Goal: Task Accomplishment & Management: Complete application form

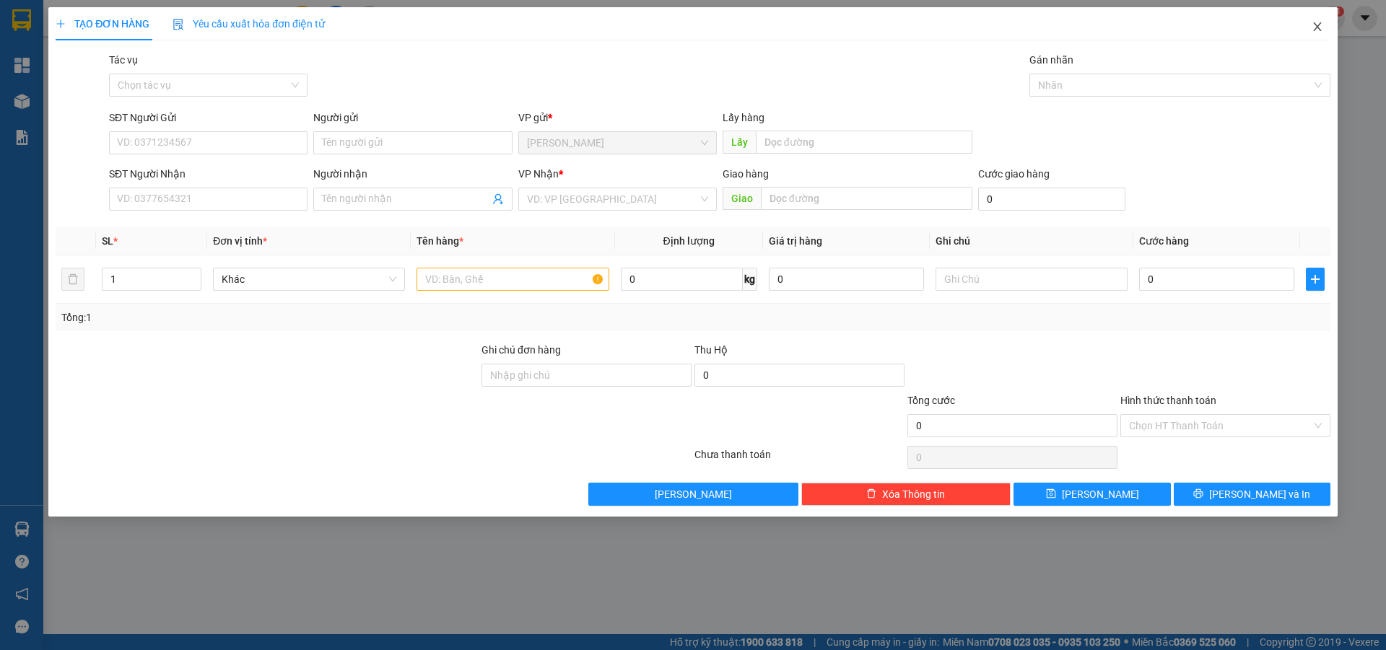
click at [1315, 26] on icon "close" at bounding box center [1317, 27] width 12 height 12
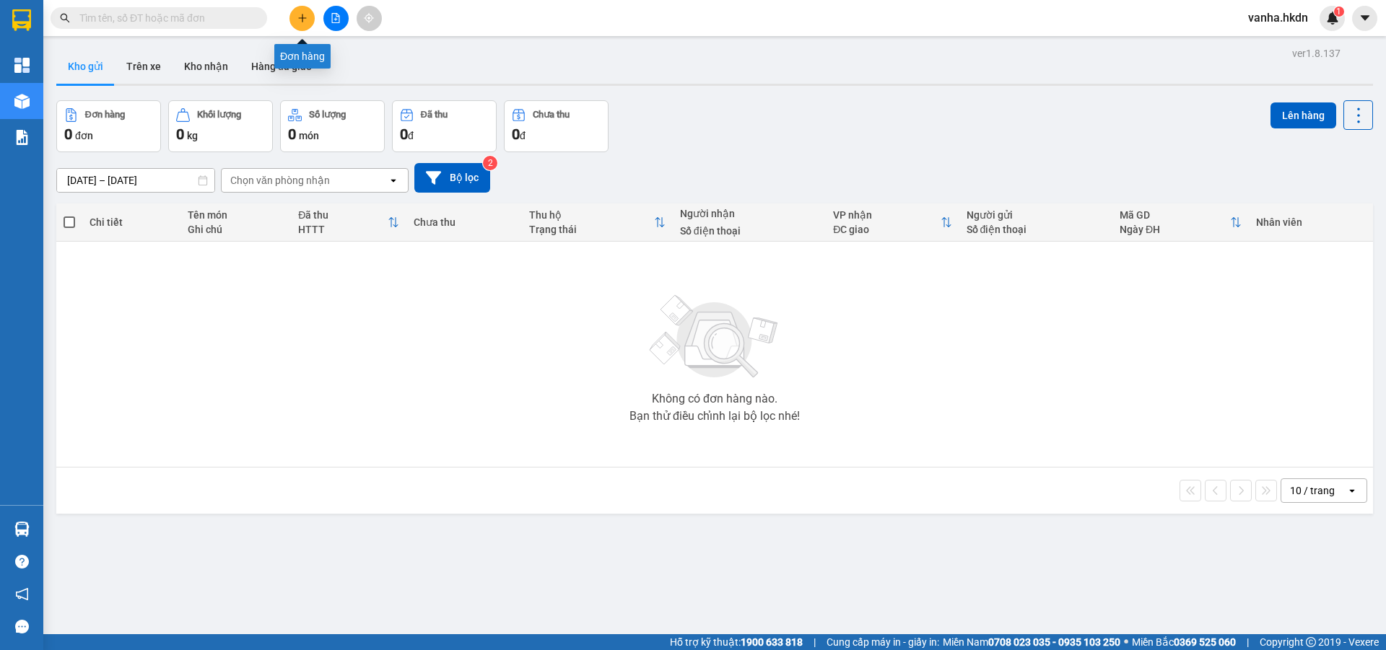
click at [301, 21] on icon "plus" at bounding box center [302, 18] width 10 height 10
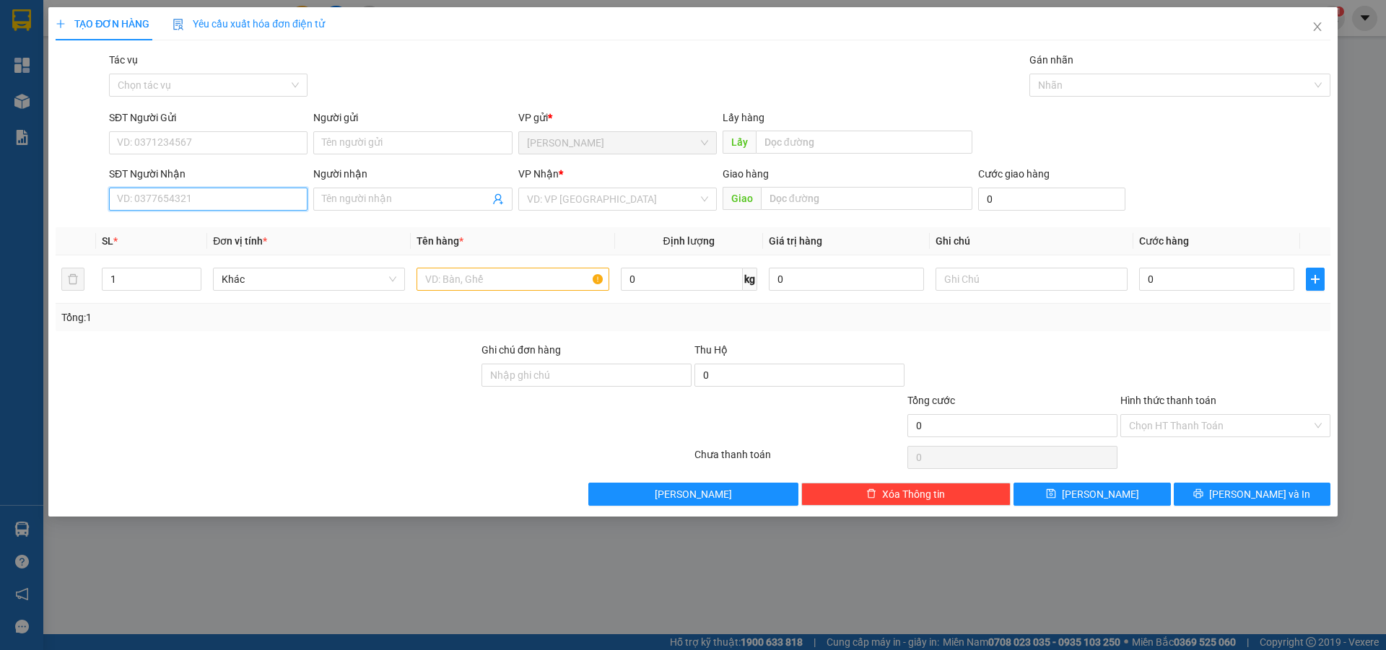
click at [155, 206] on input "SĐT Người Nhận" at bounding box center [208, 199] width 198 height 23
type input "0914039867"
click at [374, 197] on input "Người nhận" at bounding box center [405, 199] width 167 height 16
type input "cô huyền"
click at [659, 208] on input "search" at bounding box center [612, 199] width 171 height 22
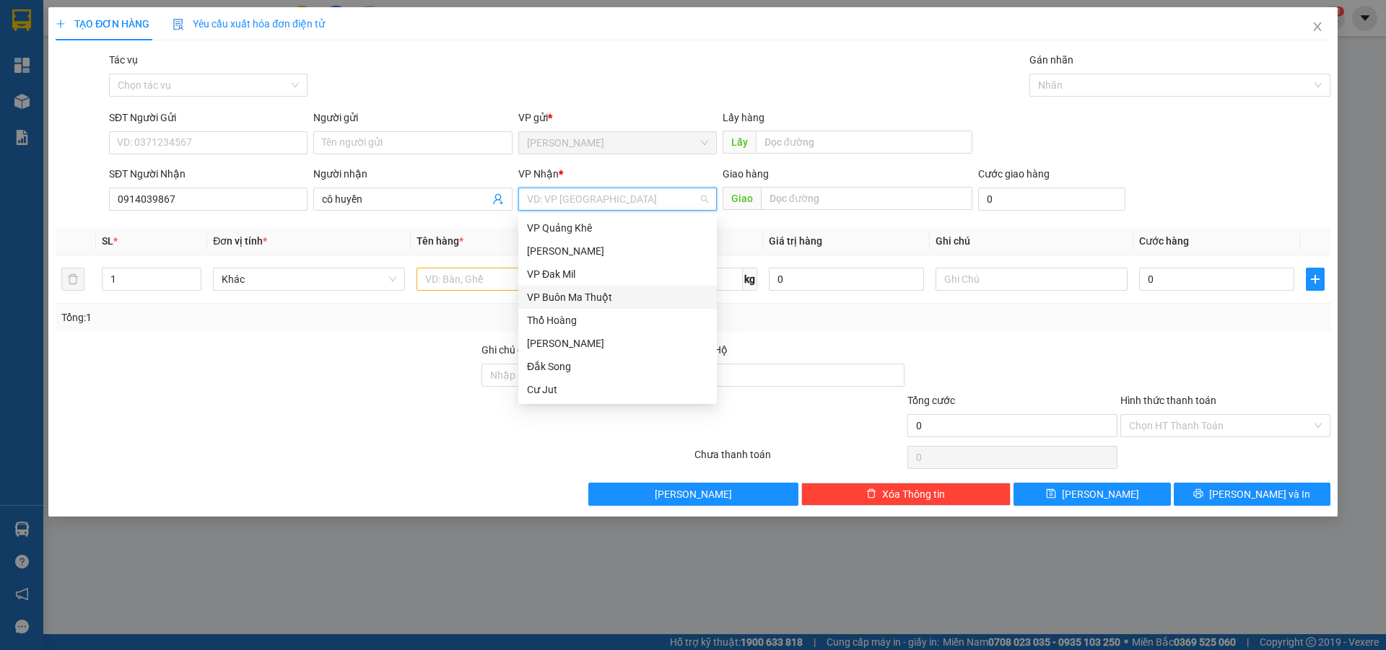
click at [588, 302] on div "VP Buôn Ma Thuột" at bounding box center [617, 297] width 181 height 16
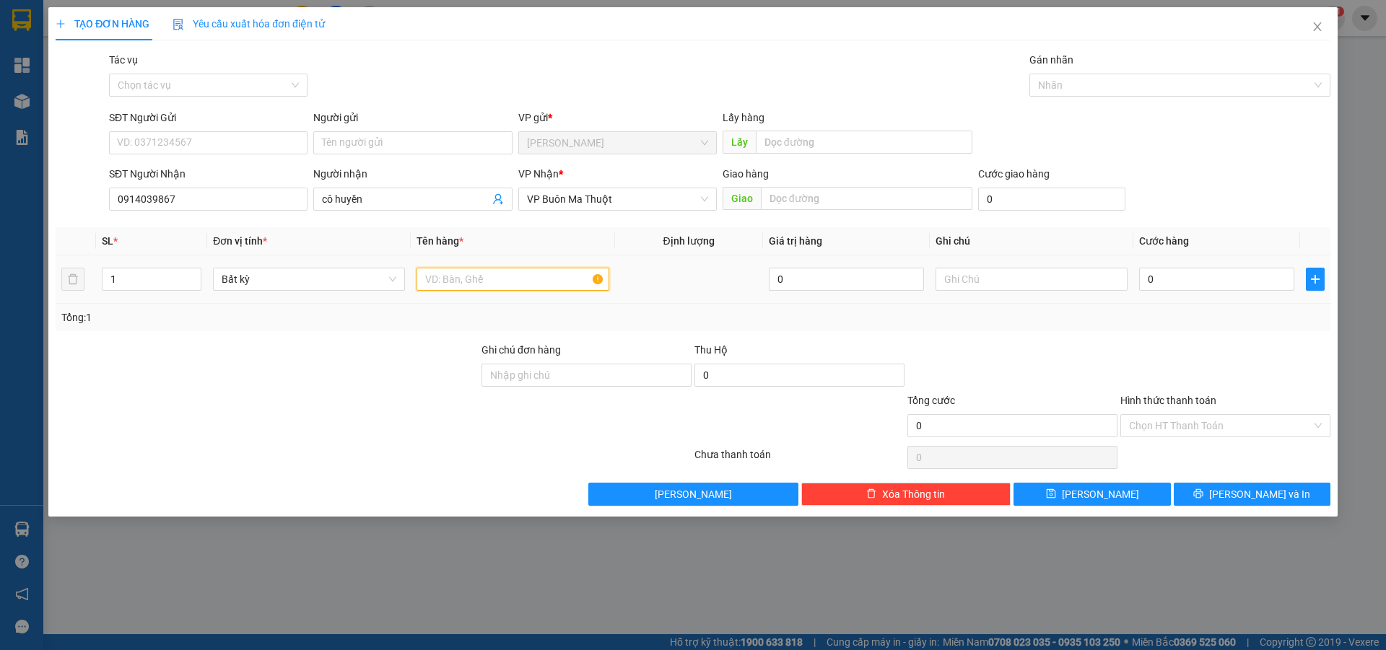
click at [482, 285] on input "text" at bounding box center [512, 279] width 192 height 23
type input "hs"
click at [1162, 281] on input "0" at bounding box center [1216, 279] width 155 height 23
type input "3"
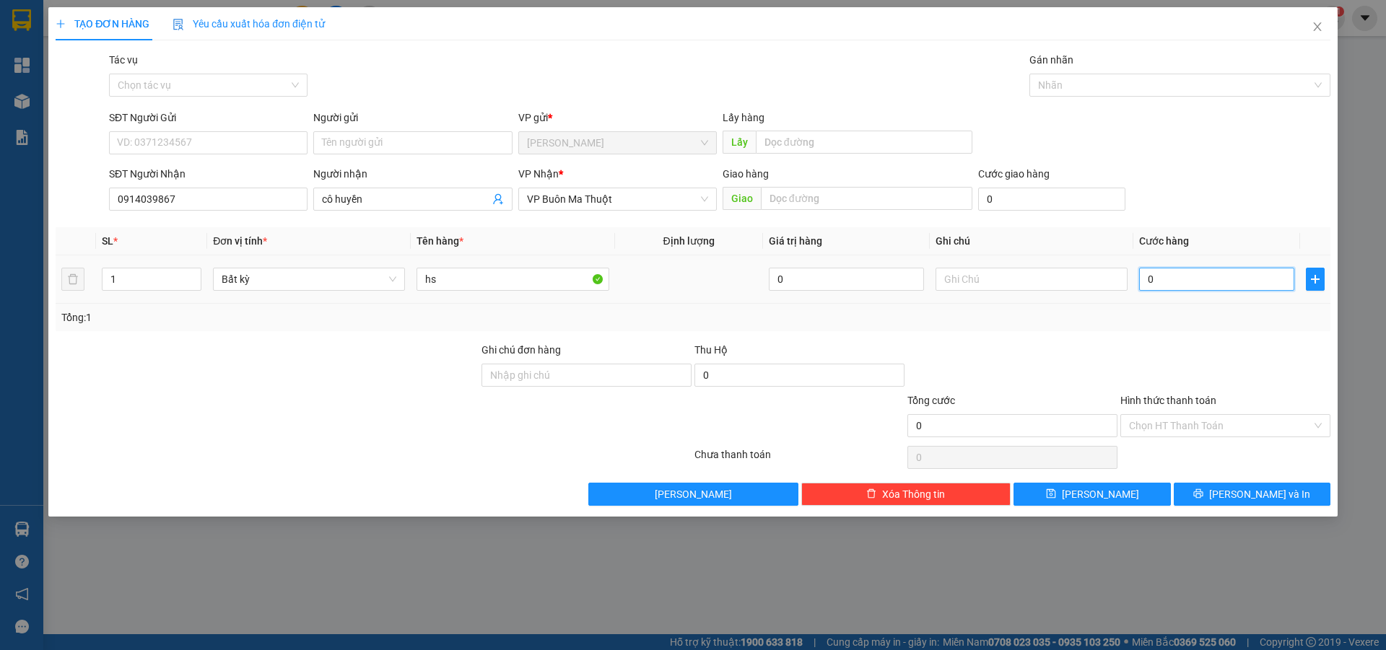
type input "3"
type input "30"
type input "300"
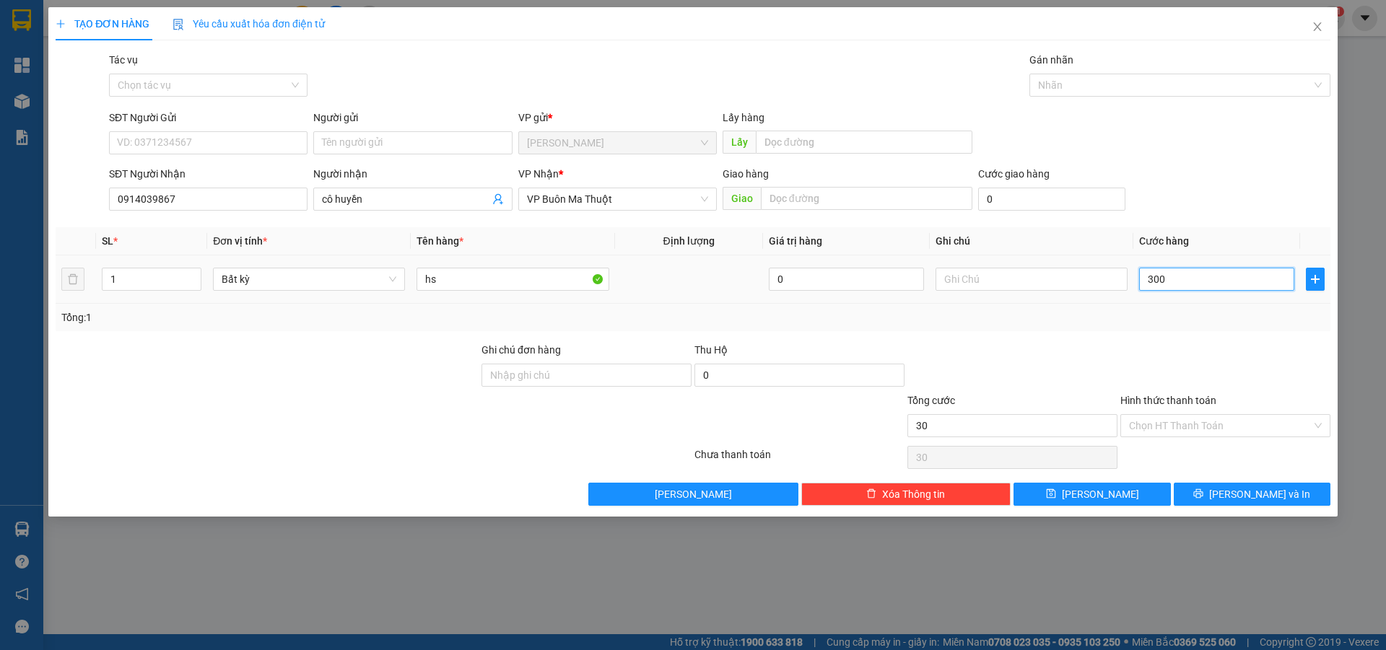
type input "300"
type input "3.000"
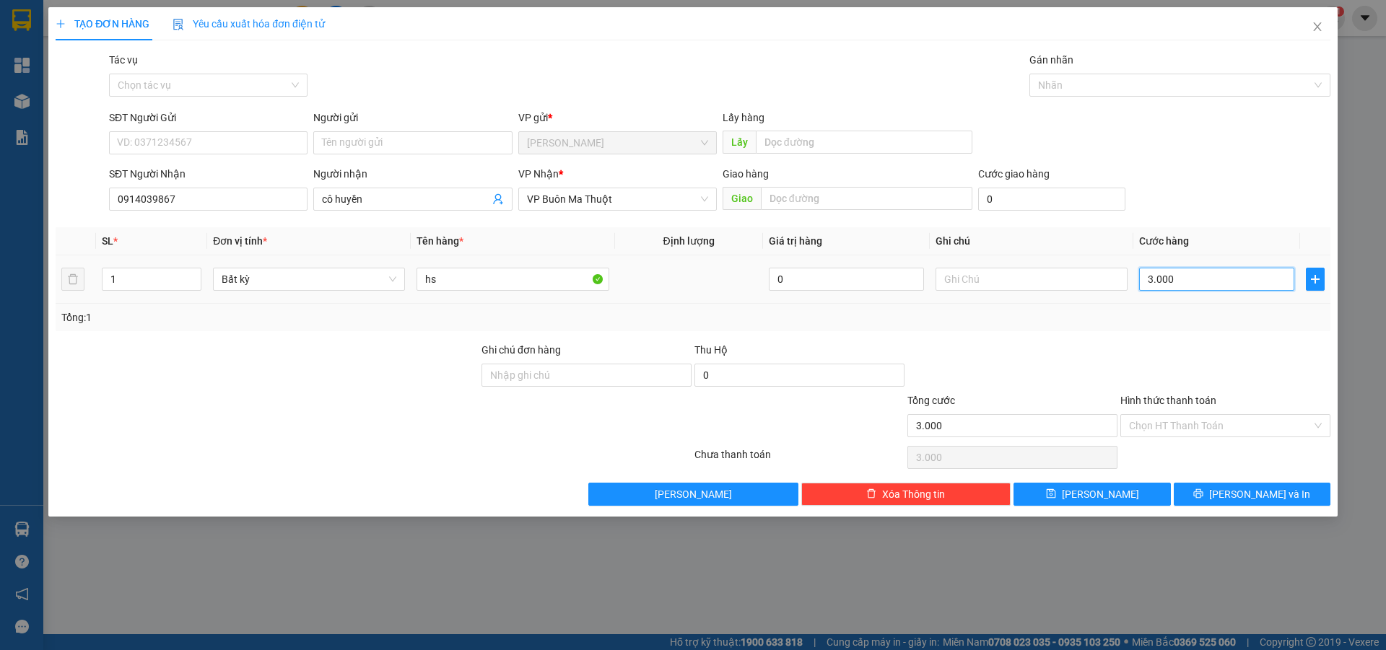
type input "30.000"
click at [1197, 429] on input "Hình thức thanh toán" at bounding box center [1220, 426] width 183 height 22
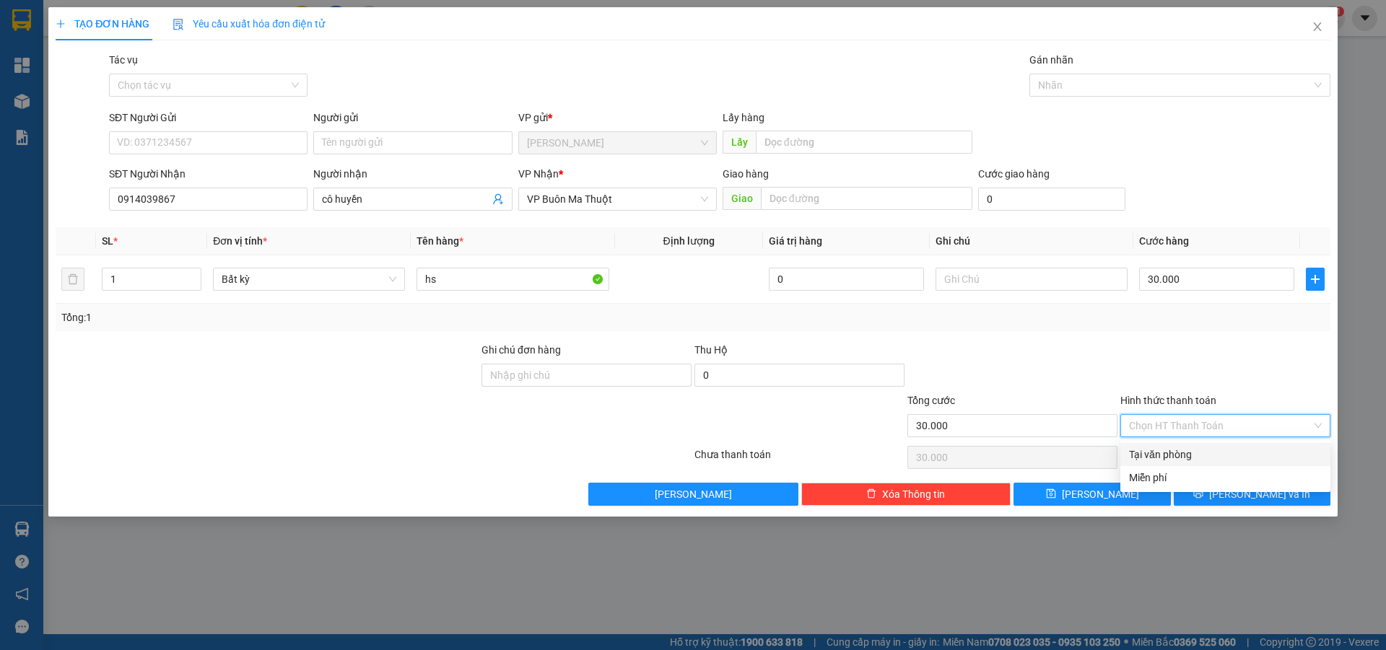
click at [1153, 454] on div "Tại văn phòng" at bounding box center [1225, 455] width 193 height 16
type input "0"
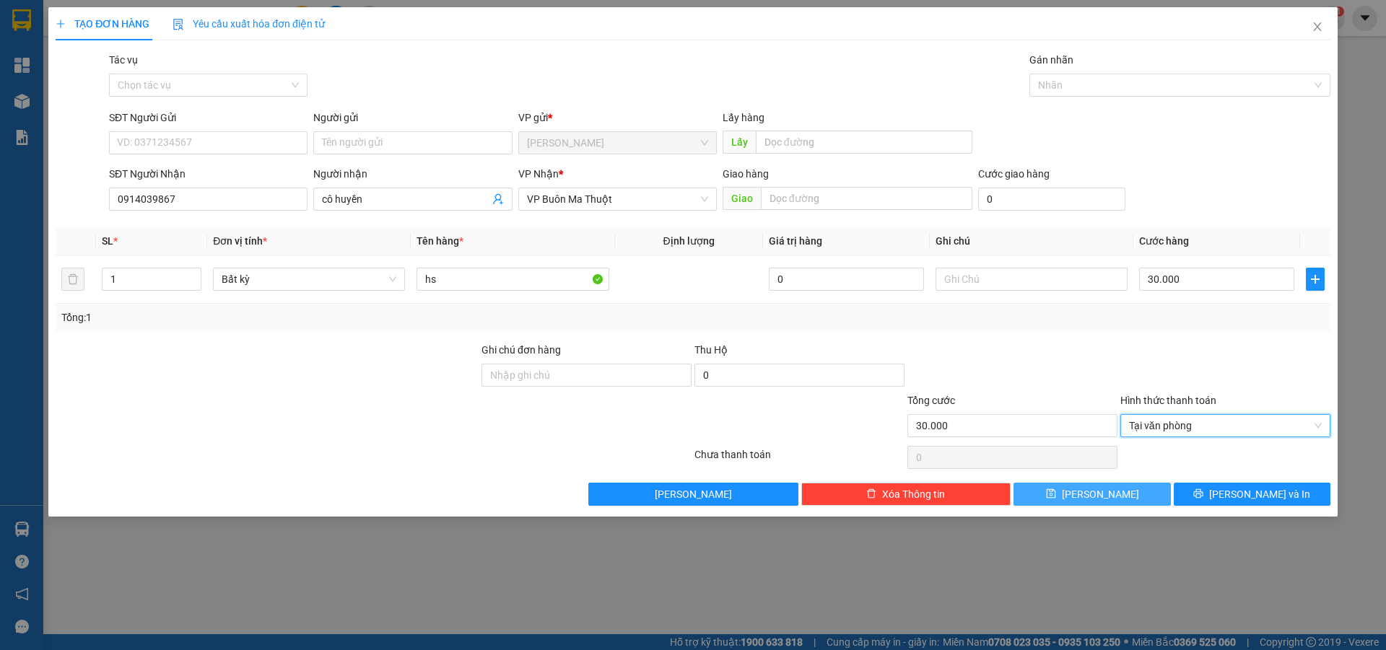
click at [1107, 499] on span "[PERSON_NAME]" at bounding box center [1100, 494] width 77 height 16
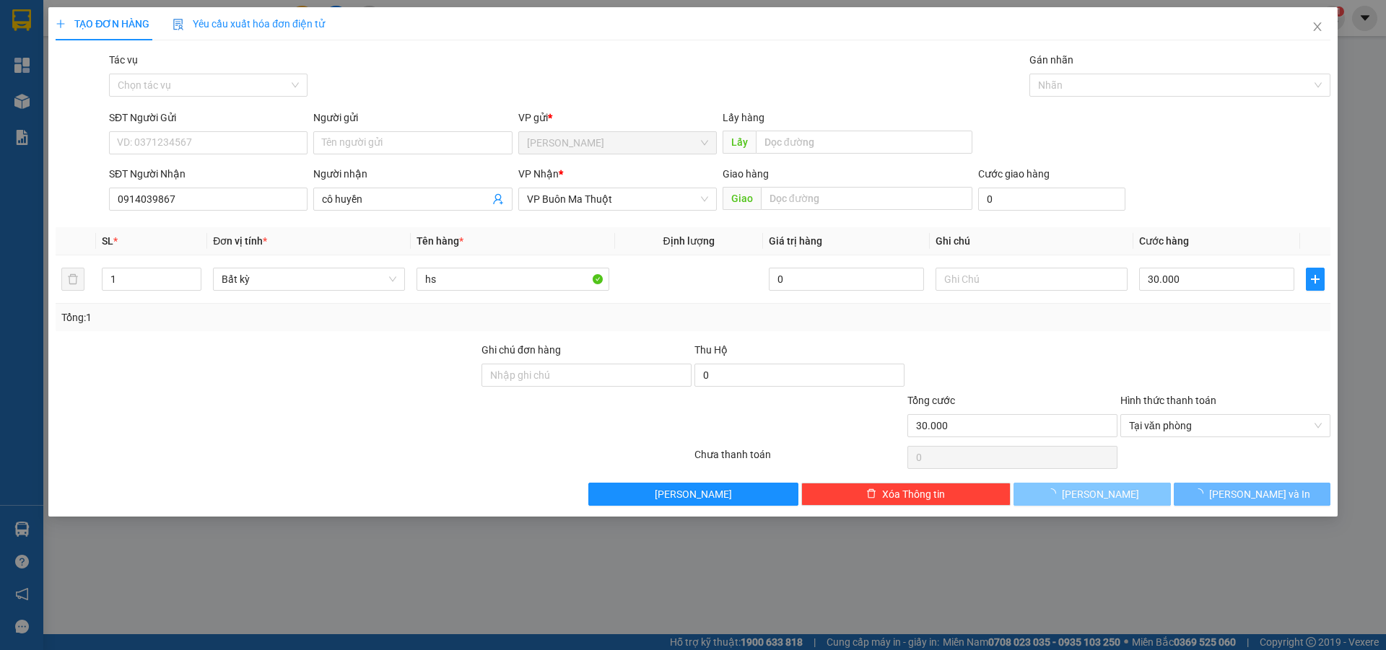
type input "0"
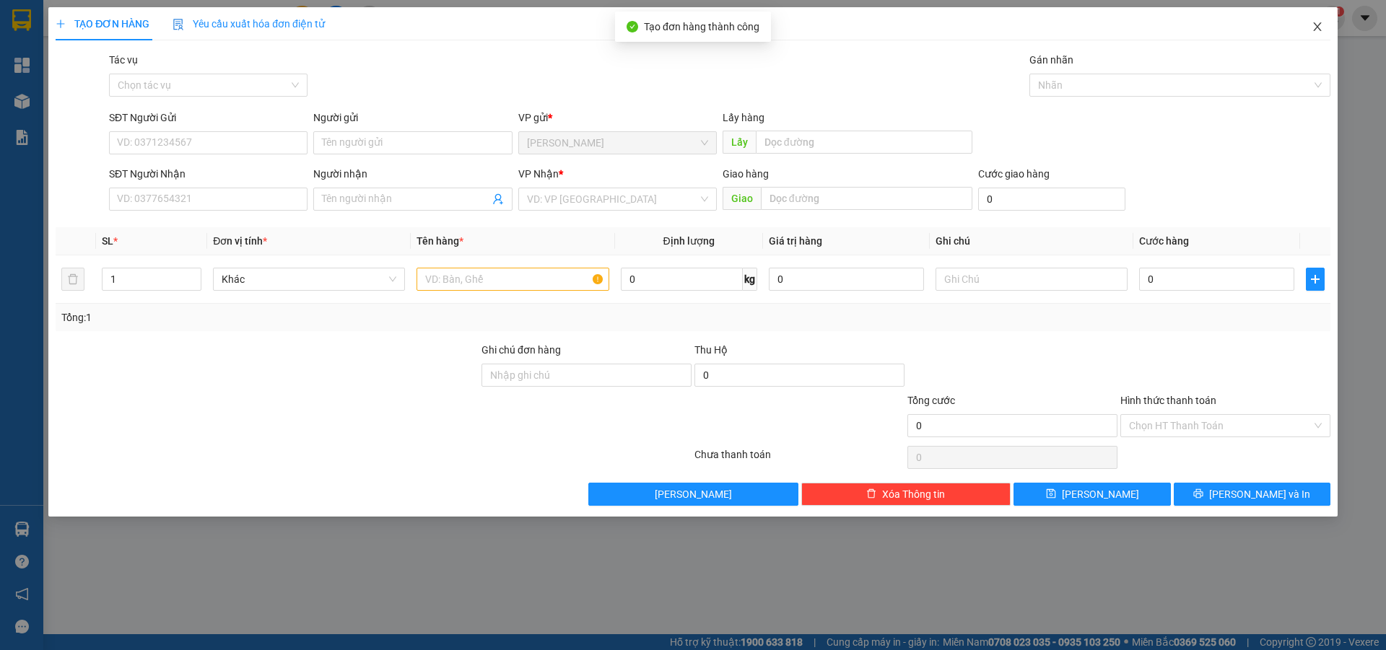
click at [1314, 27] on icon "close" at bounding box center [1317, 27] width 12 height 12
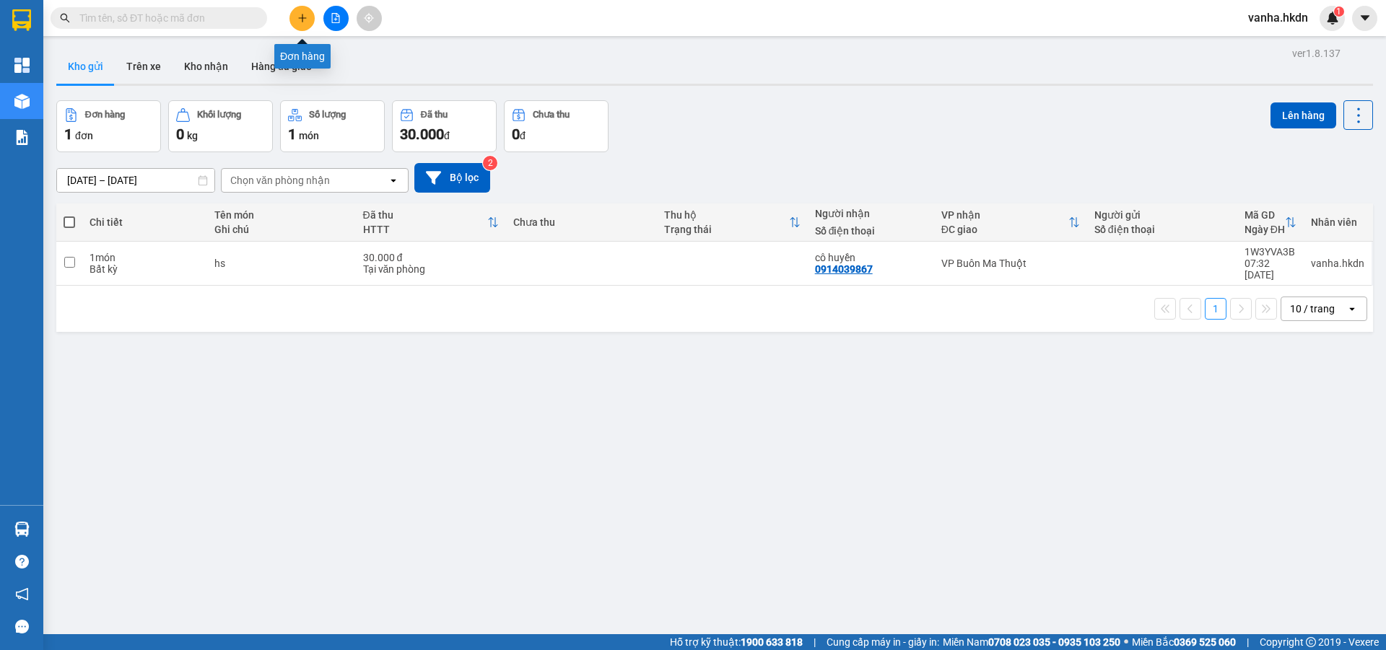
click at [303, 20] on icon "plus" at bounding box center [302, 18] width 10 height 10
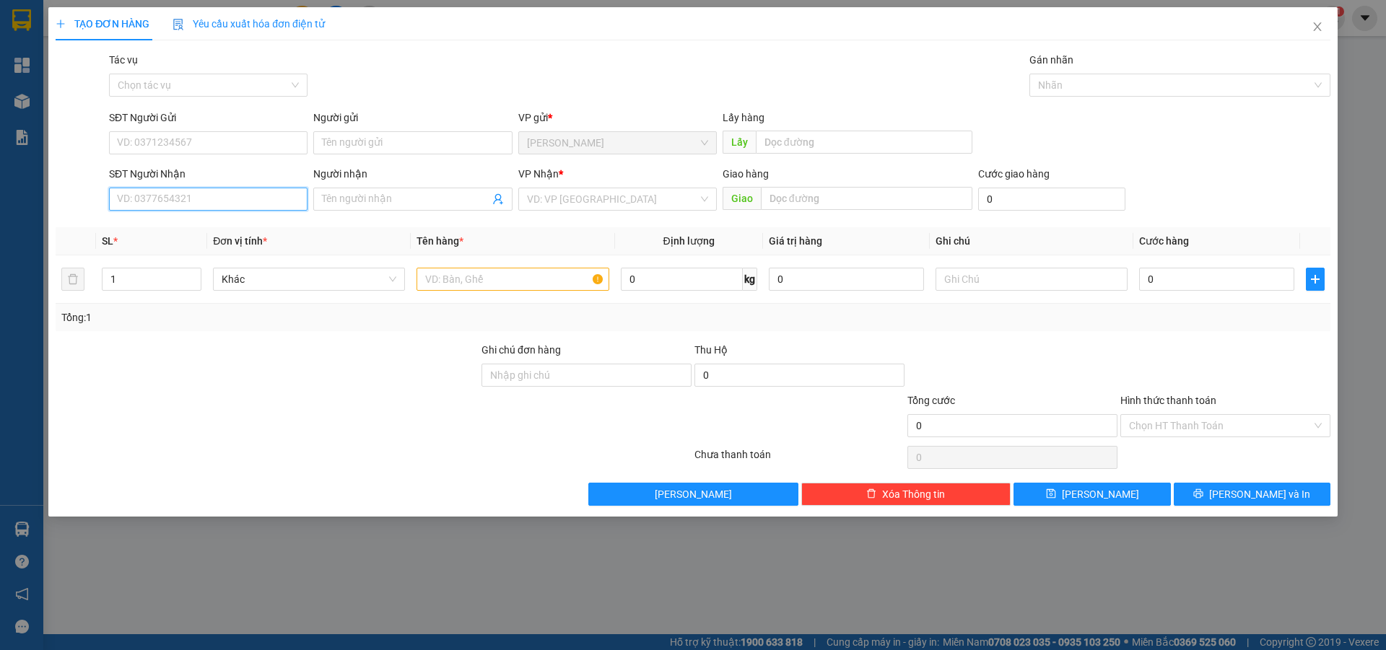
click at [154, 205] on input "SĐT Người Nhận" at bounding box center [208, 199] width 198 height 23
type input "0935317679"
click at [361, 200] on input "Người nhận" at bounding box center [405, 199] width 167 height 16
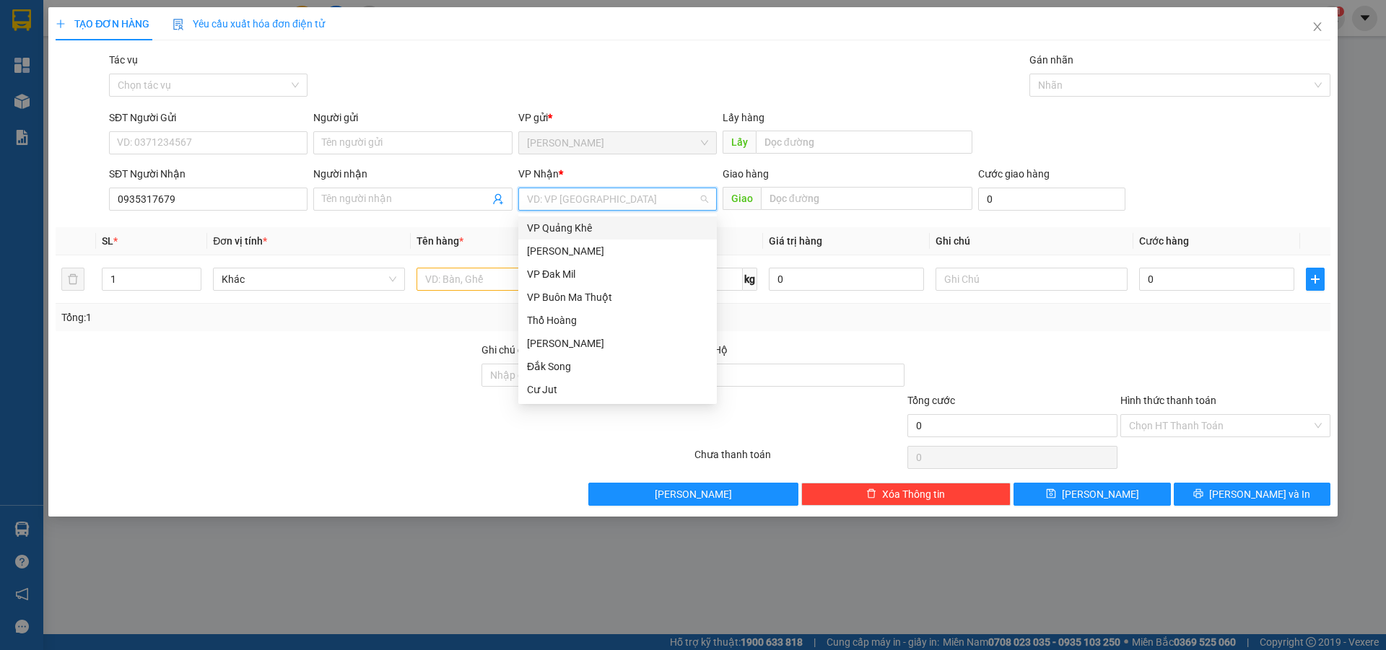
click at [549, 198] on input "search" at bounding box center [612, 199] width 171 height 22
click at [568, 300] on div "VP Buôn Ma Thuột" at bounding box center [617, 297] width 181 height 16
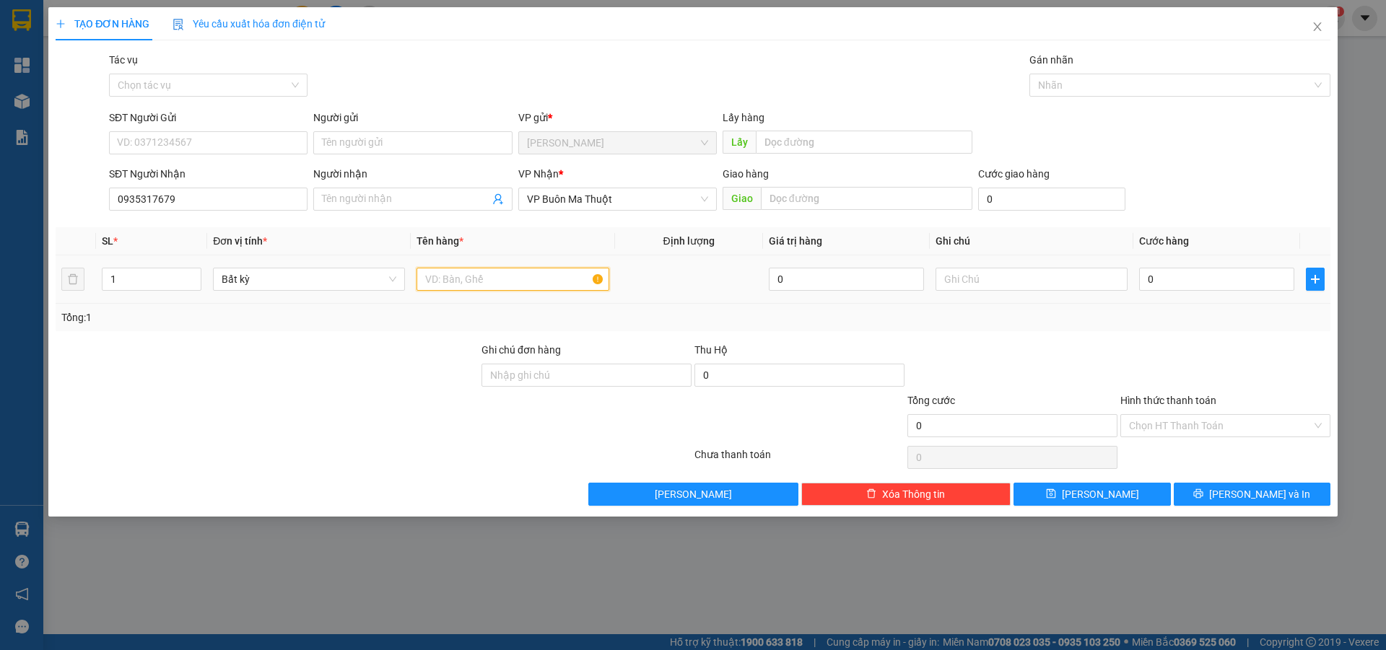
click at [473, 284] on input "text" at bounding box center [512, 279] width 192 height 23
type input "b"
type input "vải gtn"
click at [1216, 269] on input "0" at bounding box center [1216, 279] width 155 height 23
type input "6"
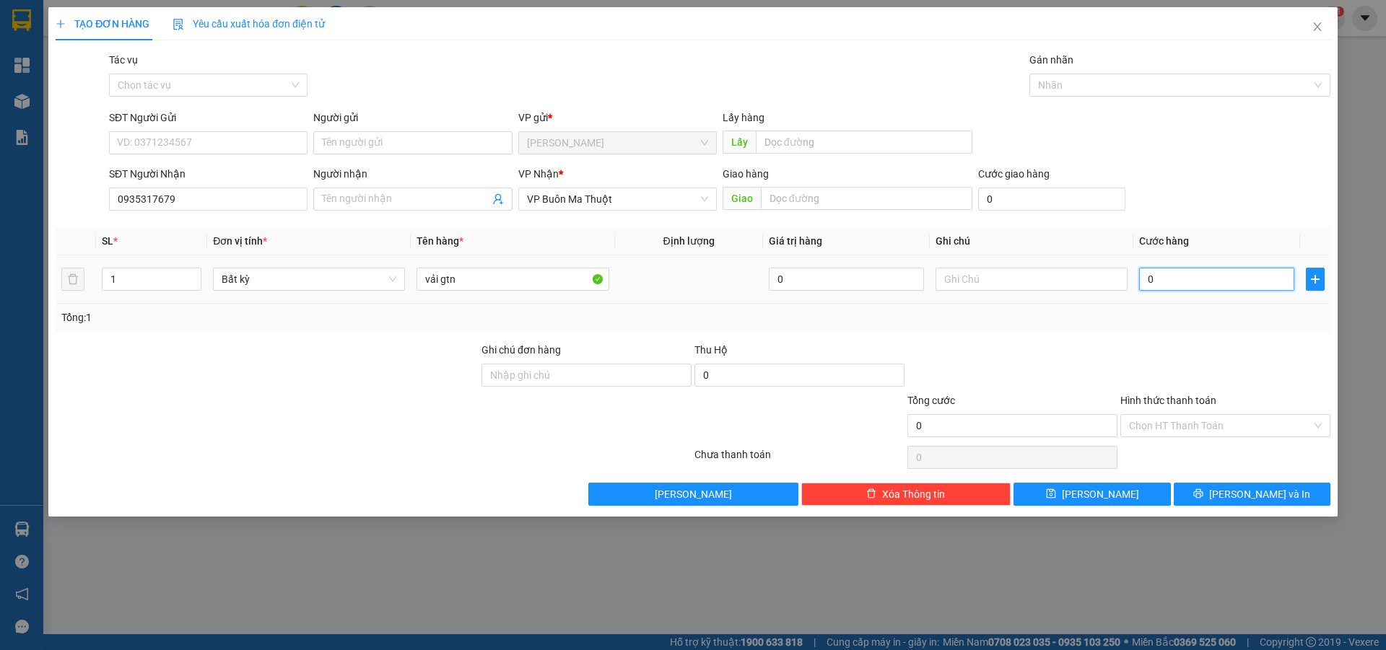
type input "6"
type input "60"
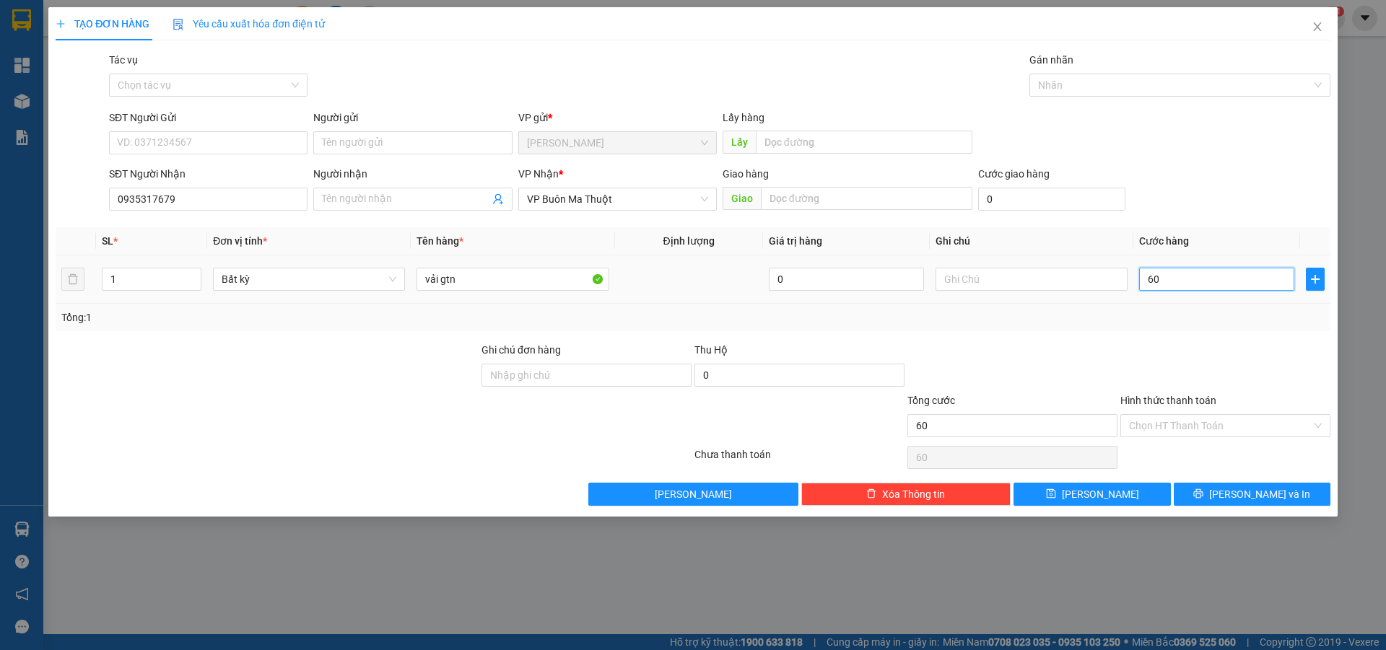
type input "600"
type input "6.000"
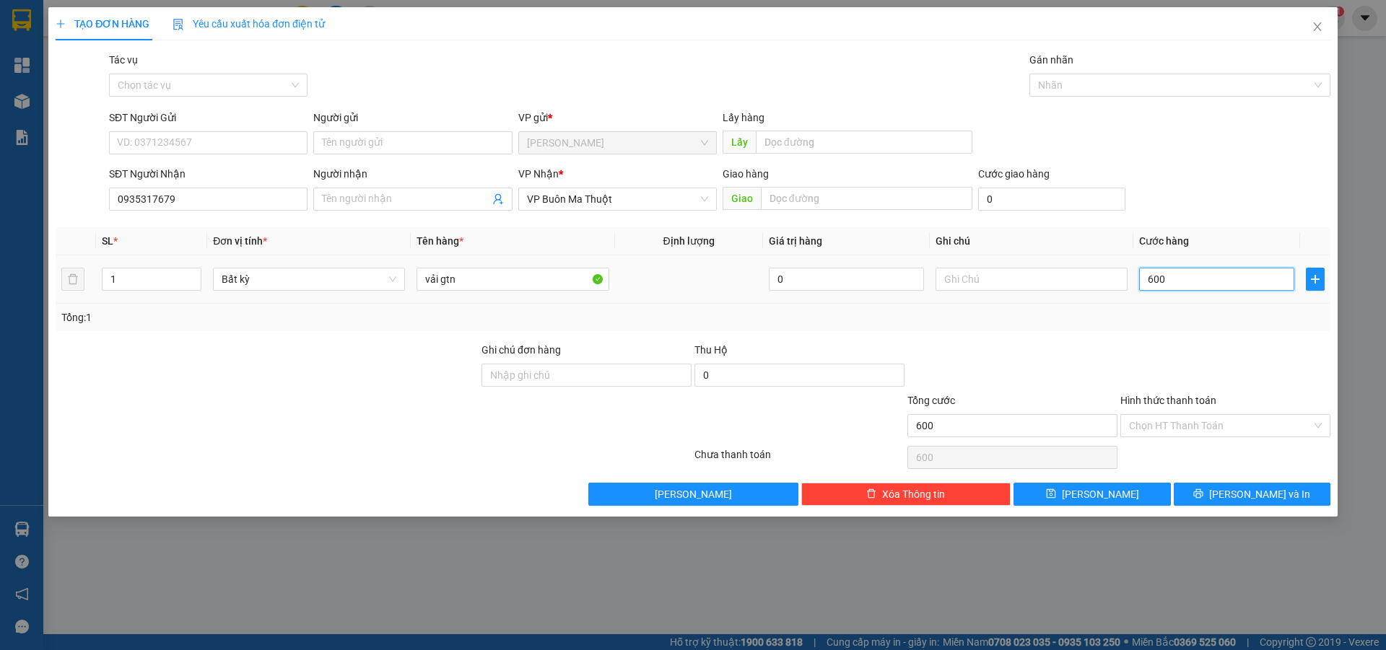
type input "6.000"
type input "60.000"
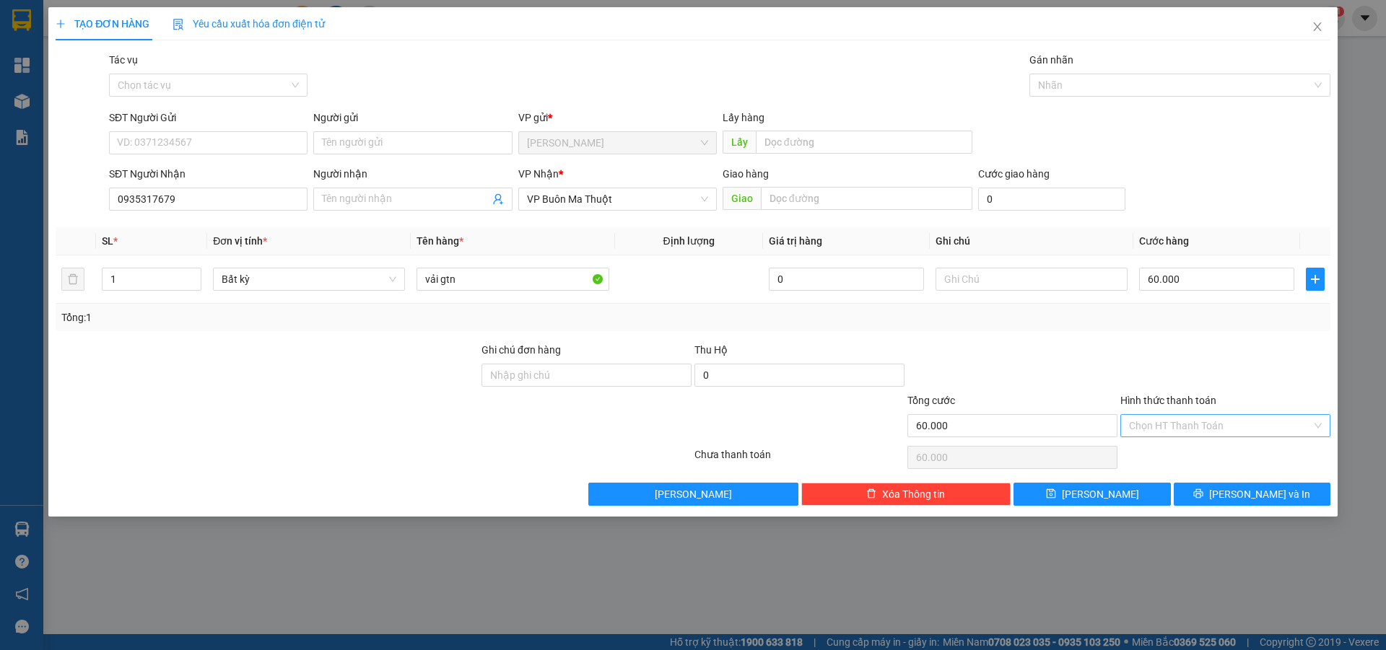
click at [1143, 421] on input "Hình thức thanh toán" at bounding box center [1220, 426] width 183 height 22
click at [1147, 460] on div "Tại văn phòng" at bounding box center [1225, 455] width 193 height 16
type input "0"
click at [1109, 494] on button "[PERSON_NAME]" at bounding box center [1091, 494] width 157 height 23
type input "0"
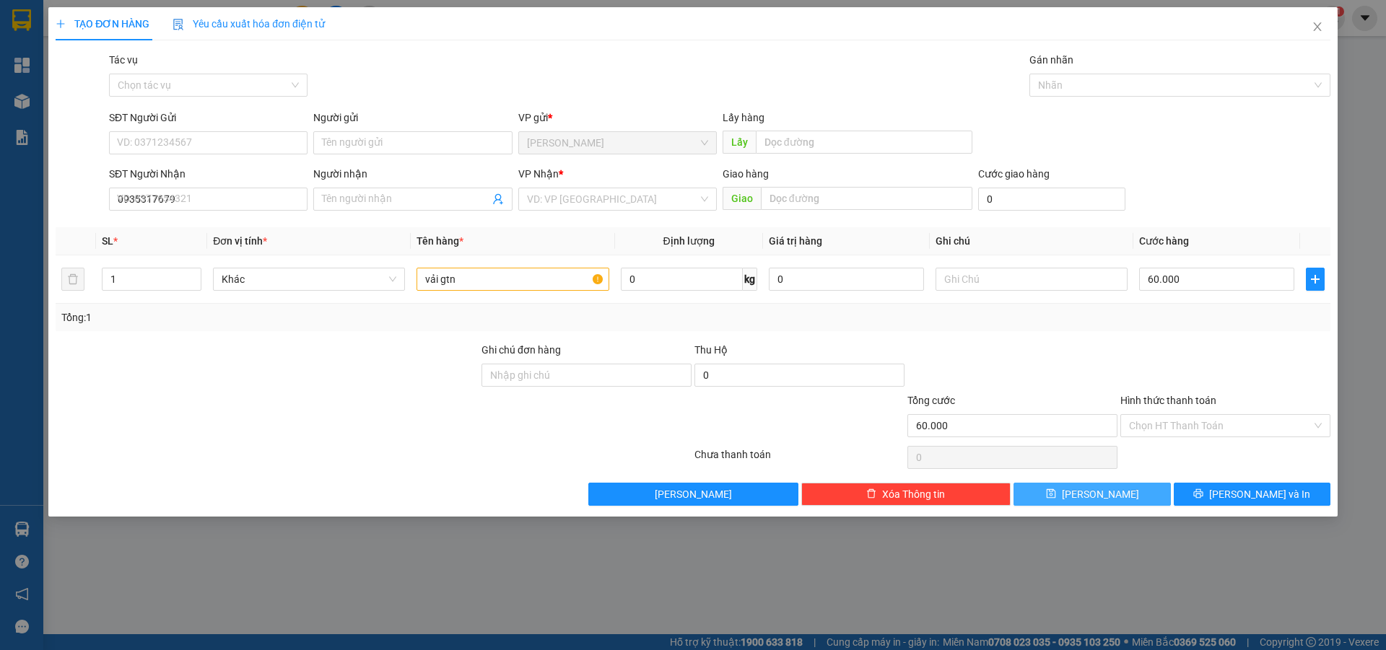
type input "0"
click at [665, 202] on input "search" at bounding box center [612, 199] width 171 height 22
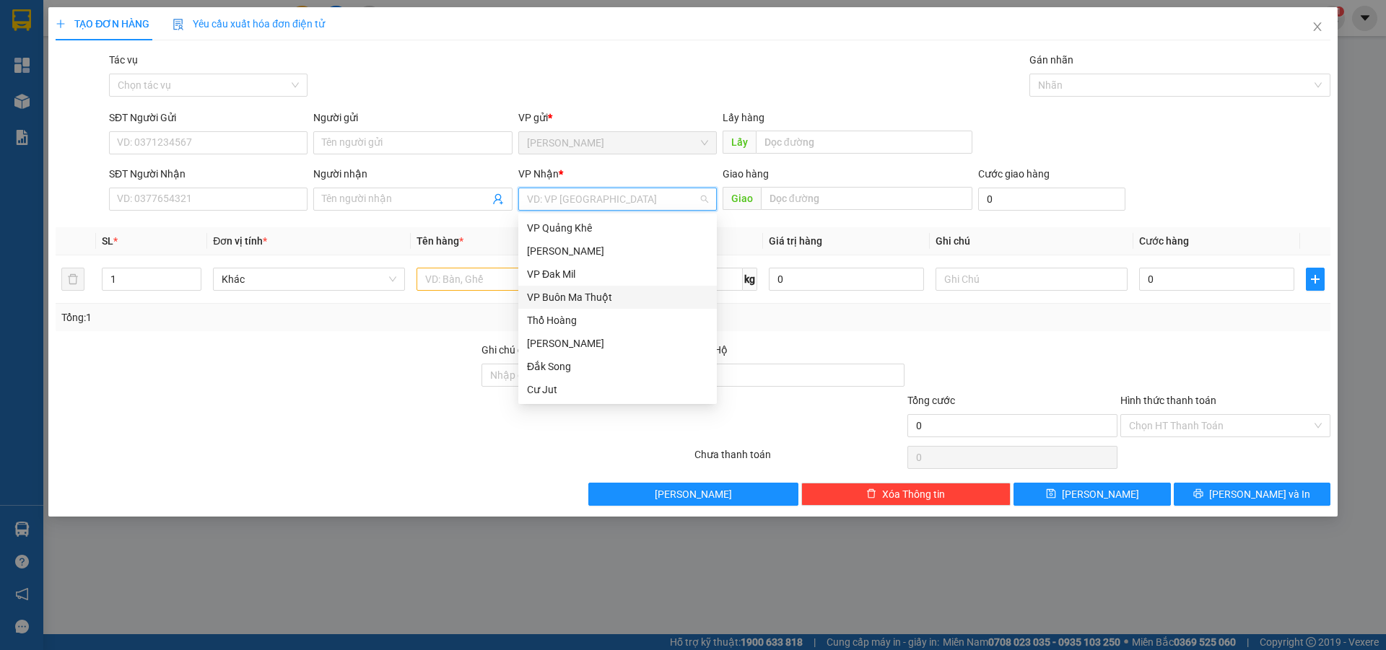
click at [560, 298] on div "VP Buôn Ma Thuột" at bounding box center [617, 297] width 181 height 16
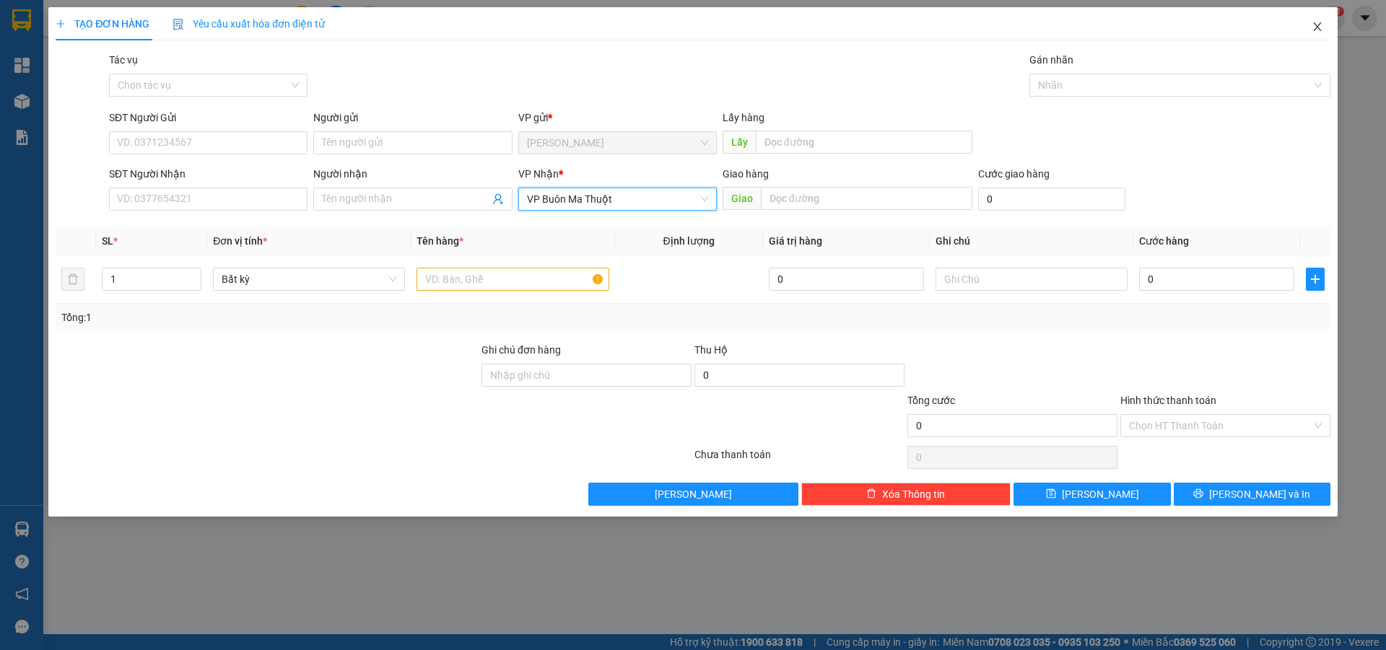
click at [1318, 26] on icon "close" at bounding box center [1317, 26] width 8 height 9
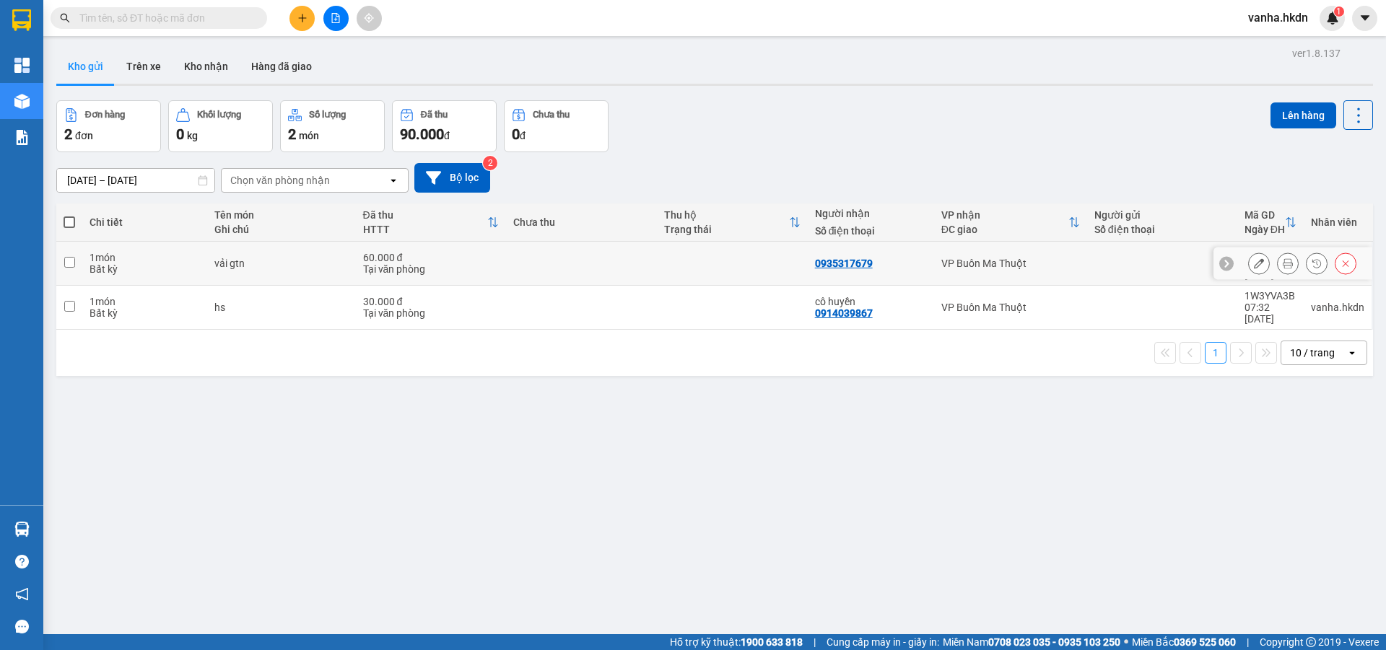
click at [71, 258] on input "checkbox" at bounding box center [69, 262] width 11 height 11
checkbox input "true"
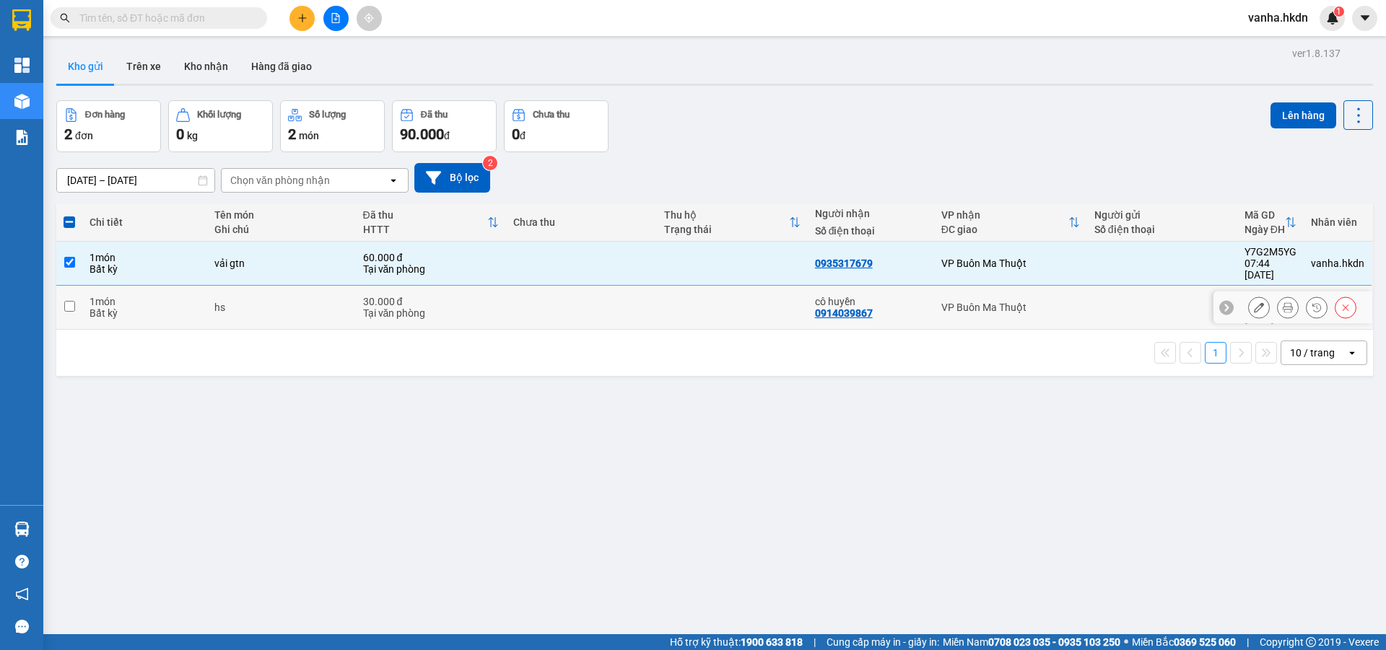
click at [71, 295] on td at bounding box center [69, 308] width 26 height 44
checkbox input "true"
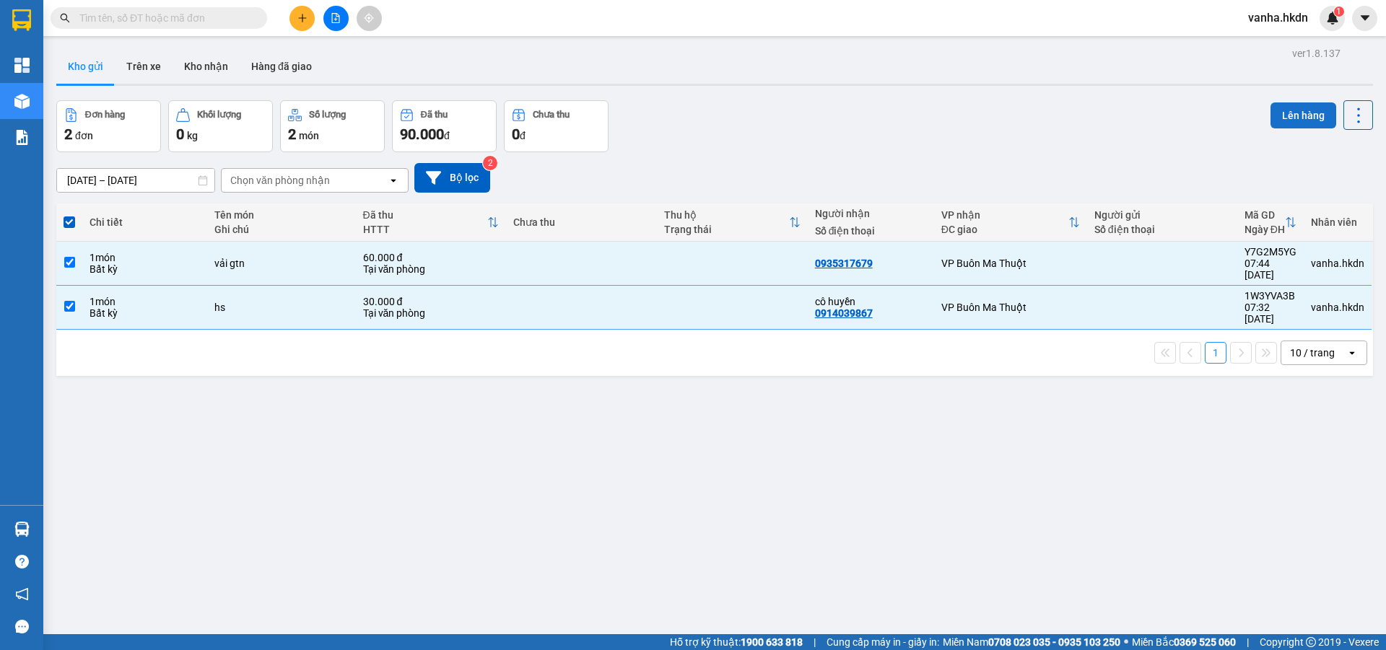
click at [1298, 116] on button "Lên hàng" at bounding box center [1303, 115] width 66 height 26
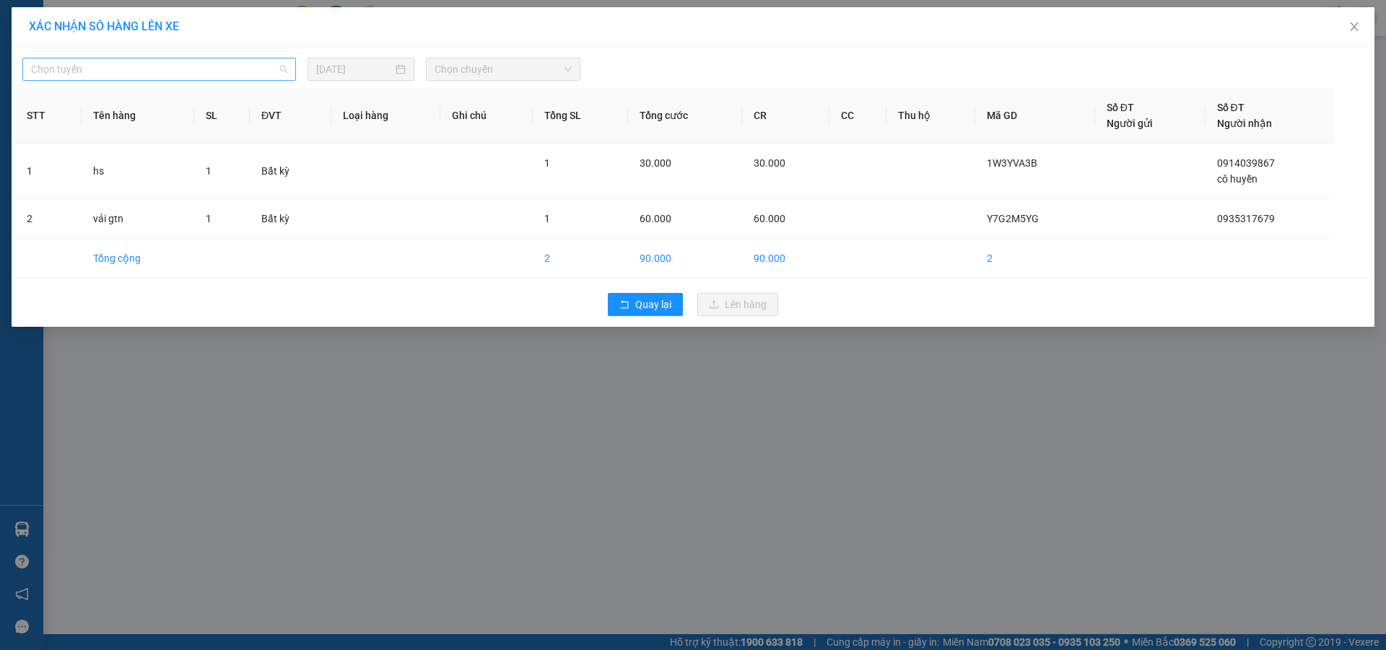
click at [230, 71] on span "Chọn tuyến" at bounding box center [159, 69] width 256 height 22
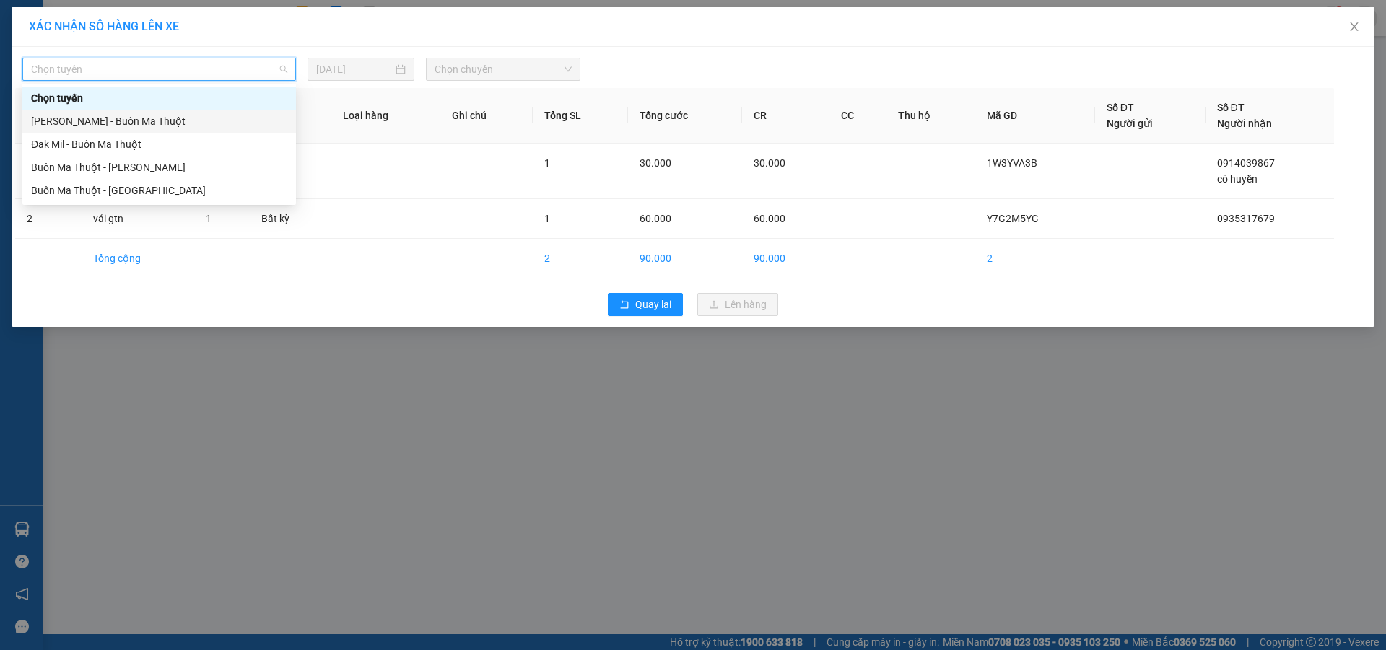
click at [144, 123] on div "Gia Nghĩa - Buôn Ma Thuột" at bounding box center [159, 121] width 256 height 16
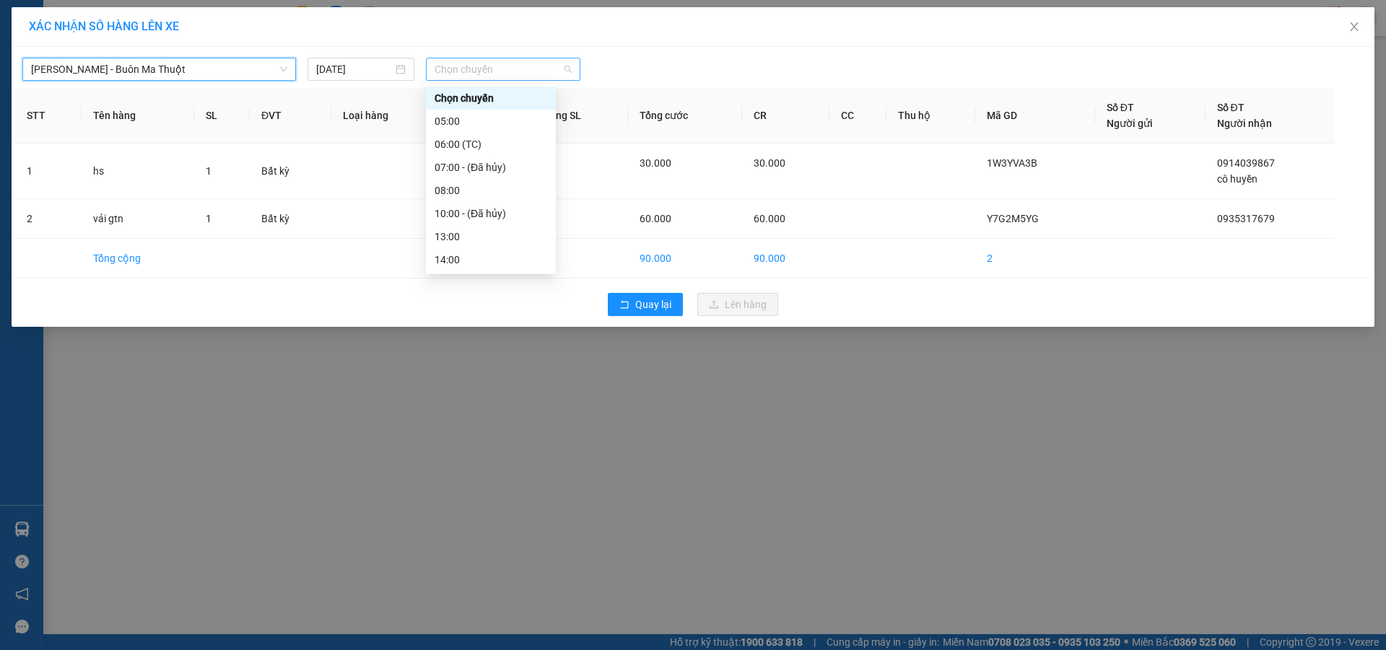
click at [528, 74] on span "Chọn chuyến" at bounding box center [503, 69] width 137 height 22
click at [450, 188] on div "08:00" at bounding box center [491, 191] width 113 height 16
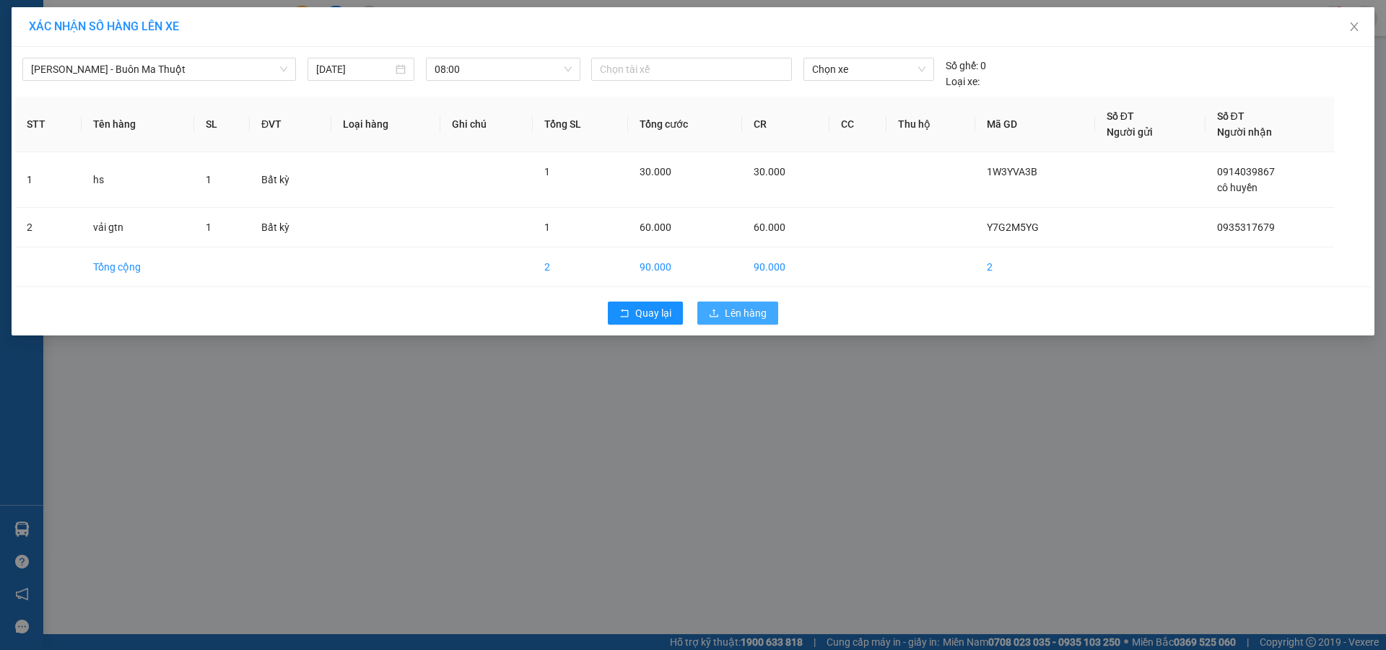
click at [741, 323] on button "Lên hàng" at bounding box center [737, 313] width 81 height 23
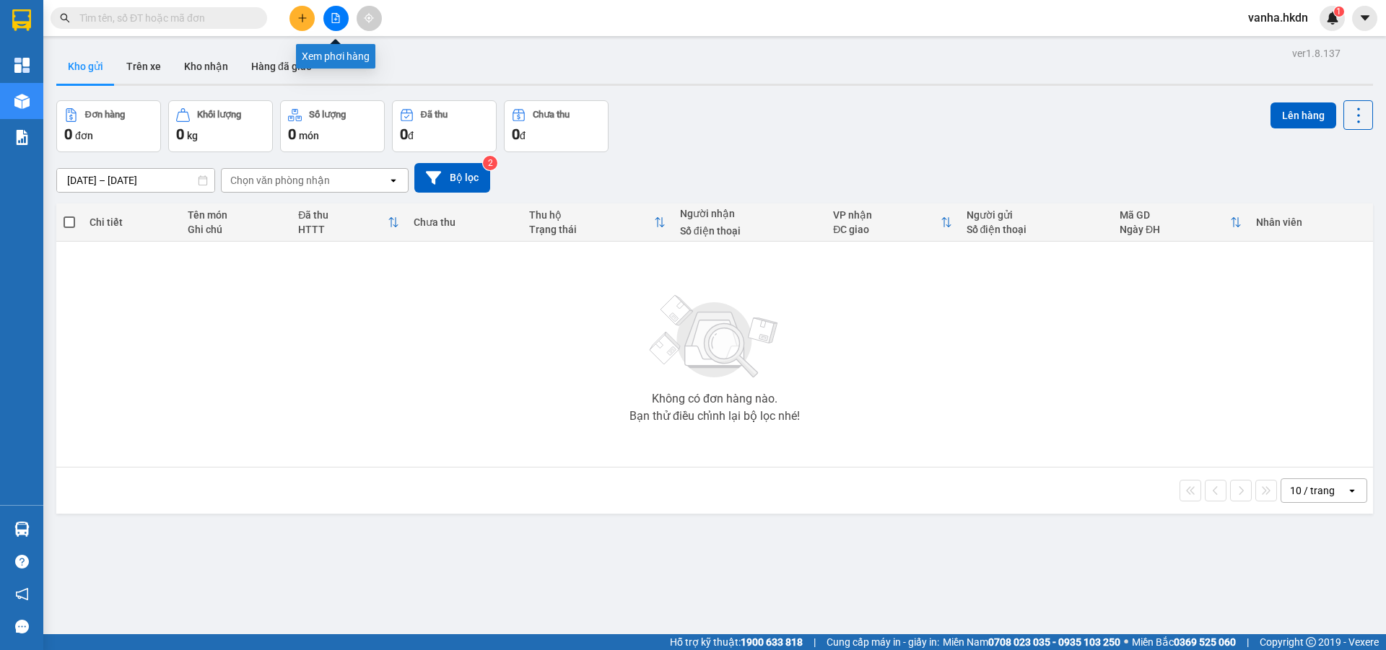
click at [331, 19] on icon "file-add" at bounding box center [336, 18] width 10 height 10
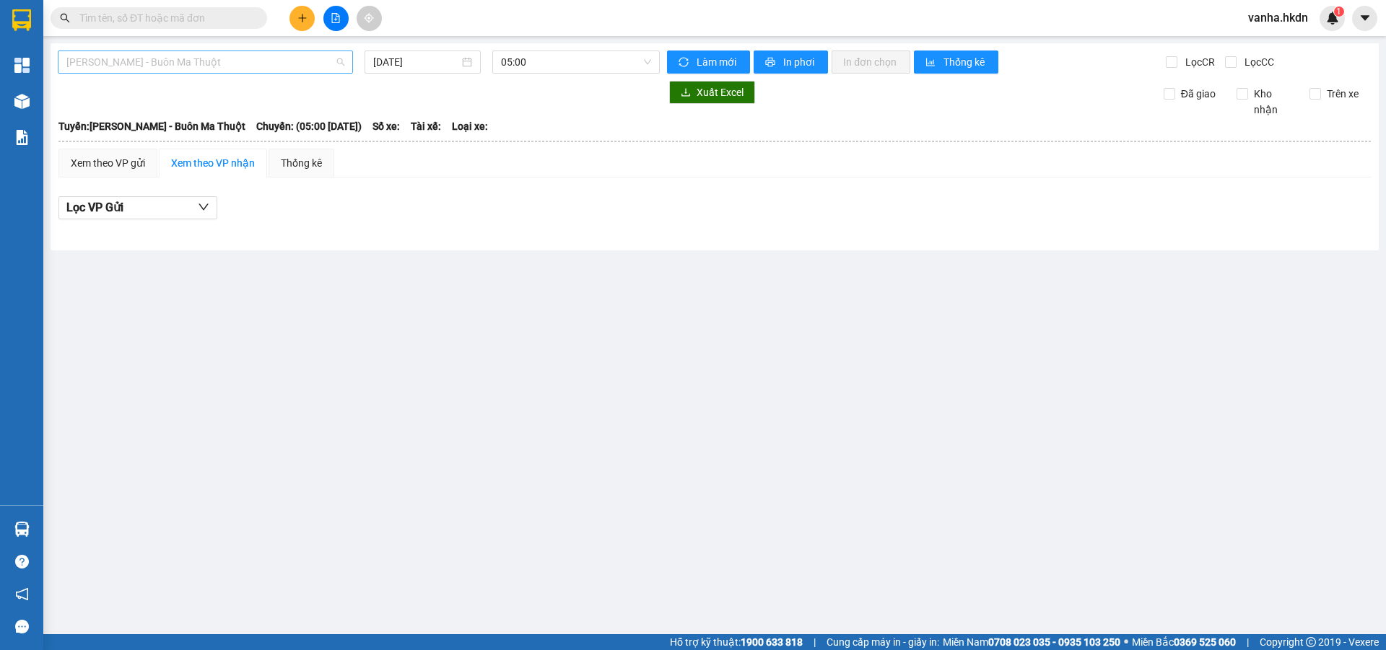
click at [134, 62] on span "Gia Nghĩa - Buôn Ma Thuột" at bounding box center [205, 62] width 278 height 22
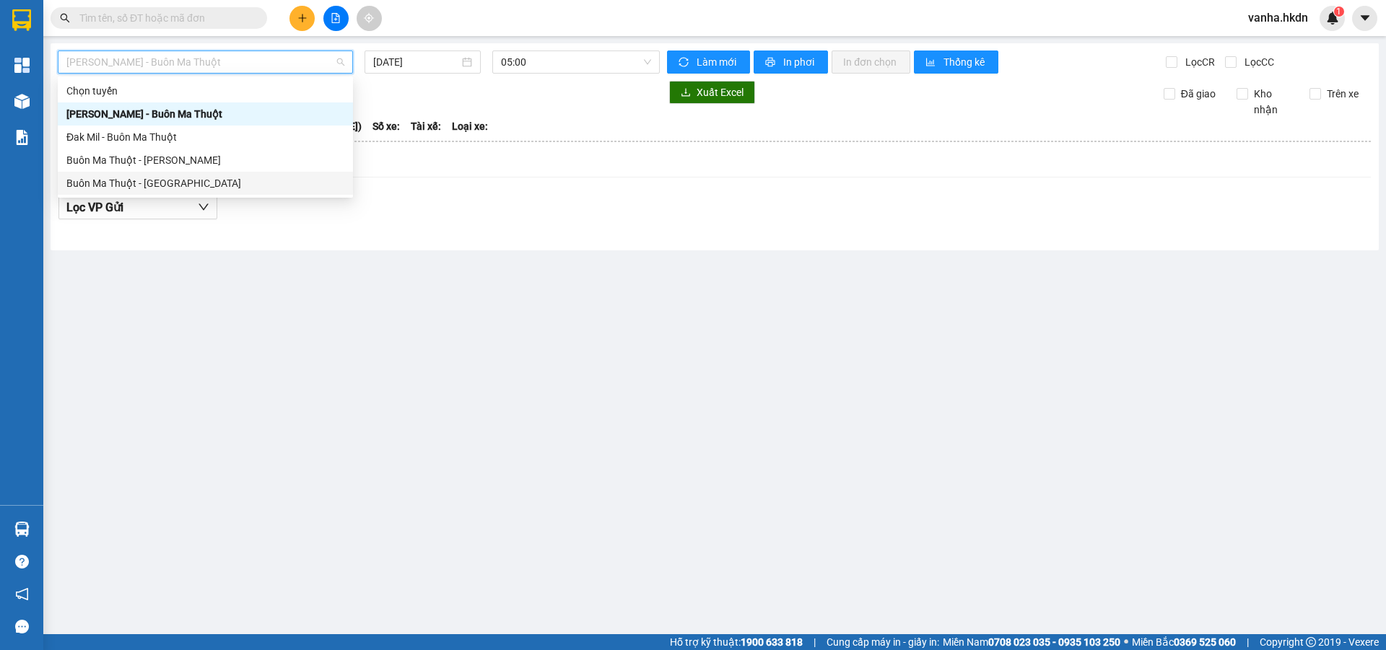
click at [130, 182] on div "Buôn Ma Thuột - Gia Nghĩa" at bounding box center [205, 183] width 278 height 16
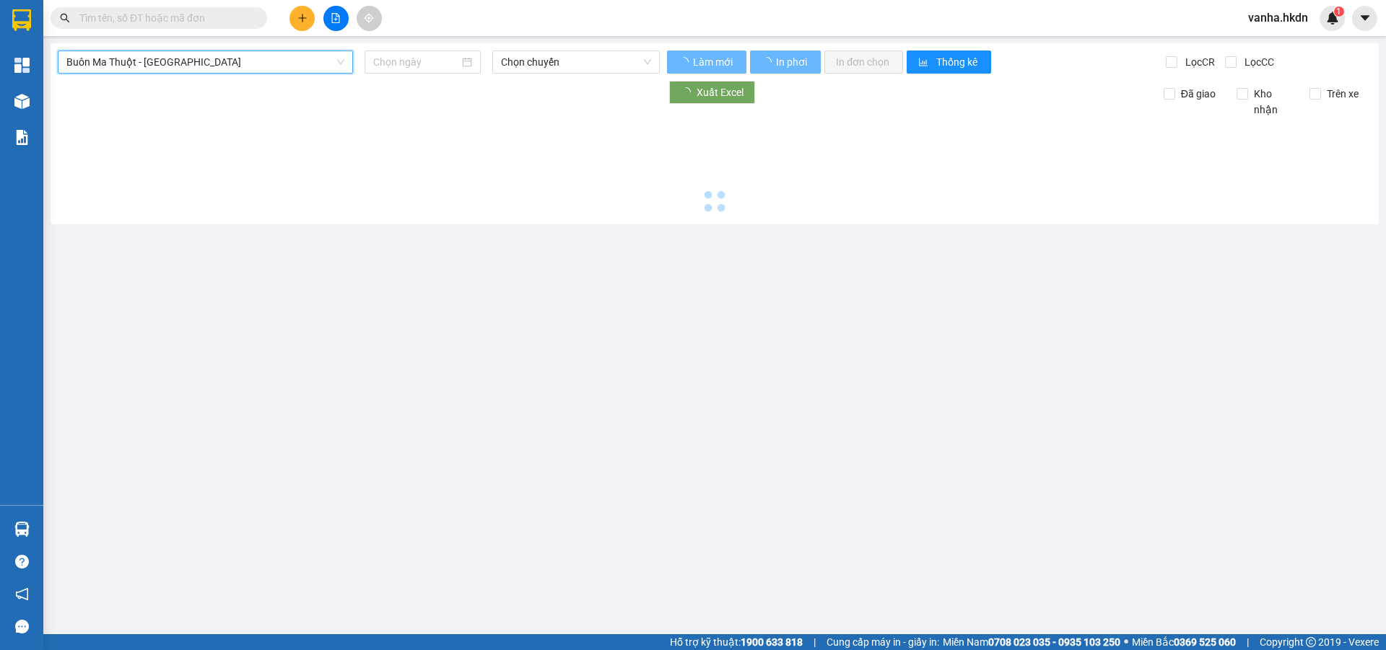
type input "12/08/2025"
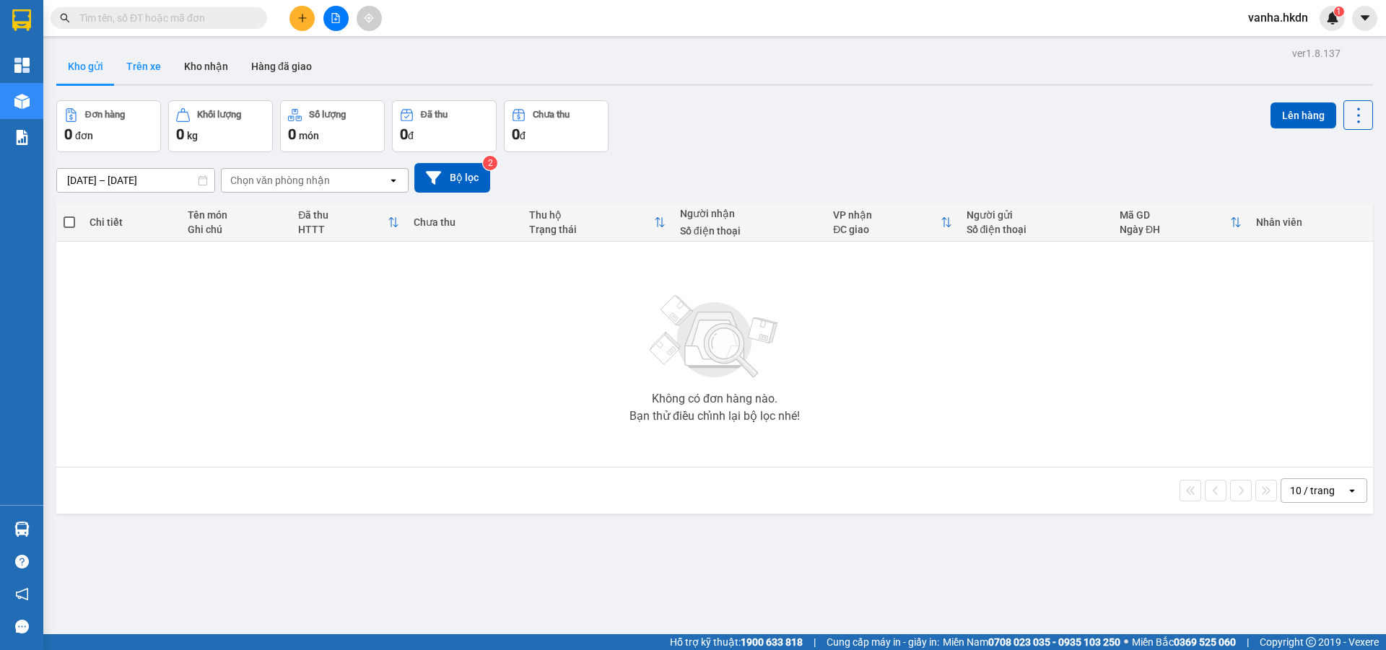
click at [148, 62] on button "Trên xe" at bounding box center [144, 66] width 58 height 35
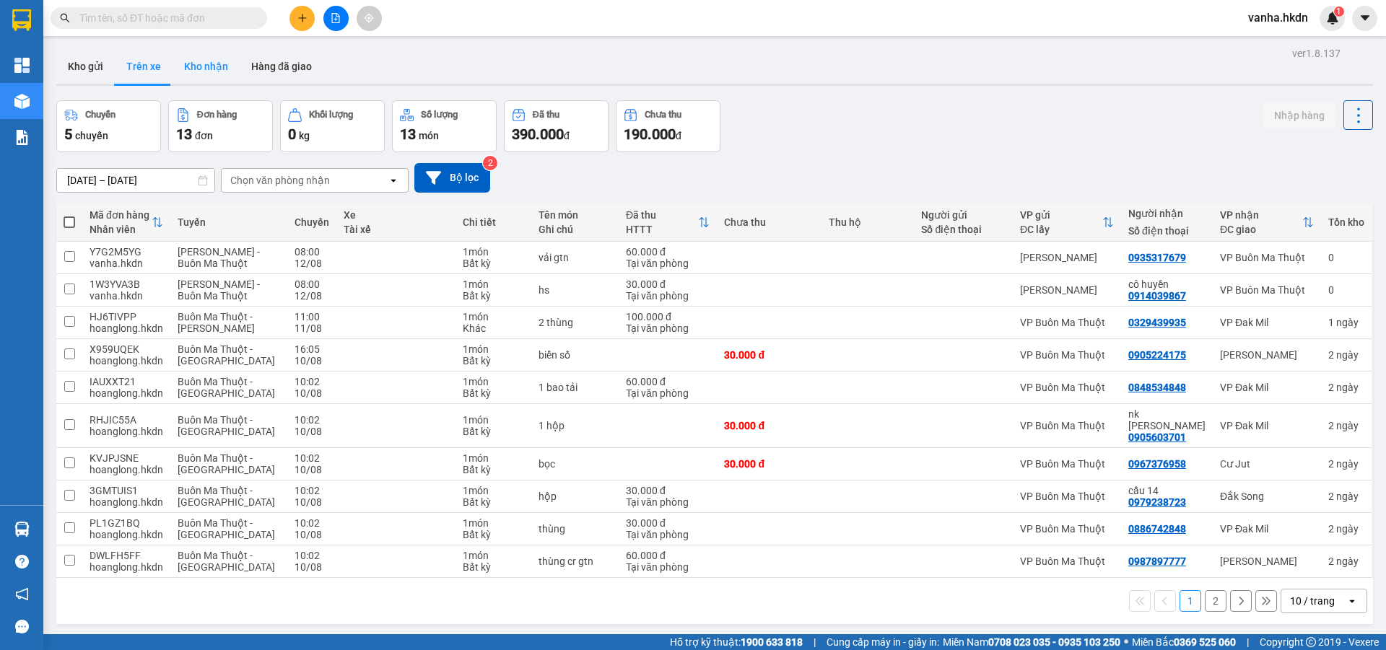
click at [200, 66] on button "Kho nhận" at bounding box center [206, 66] width 67 height 35
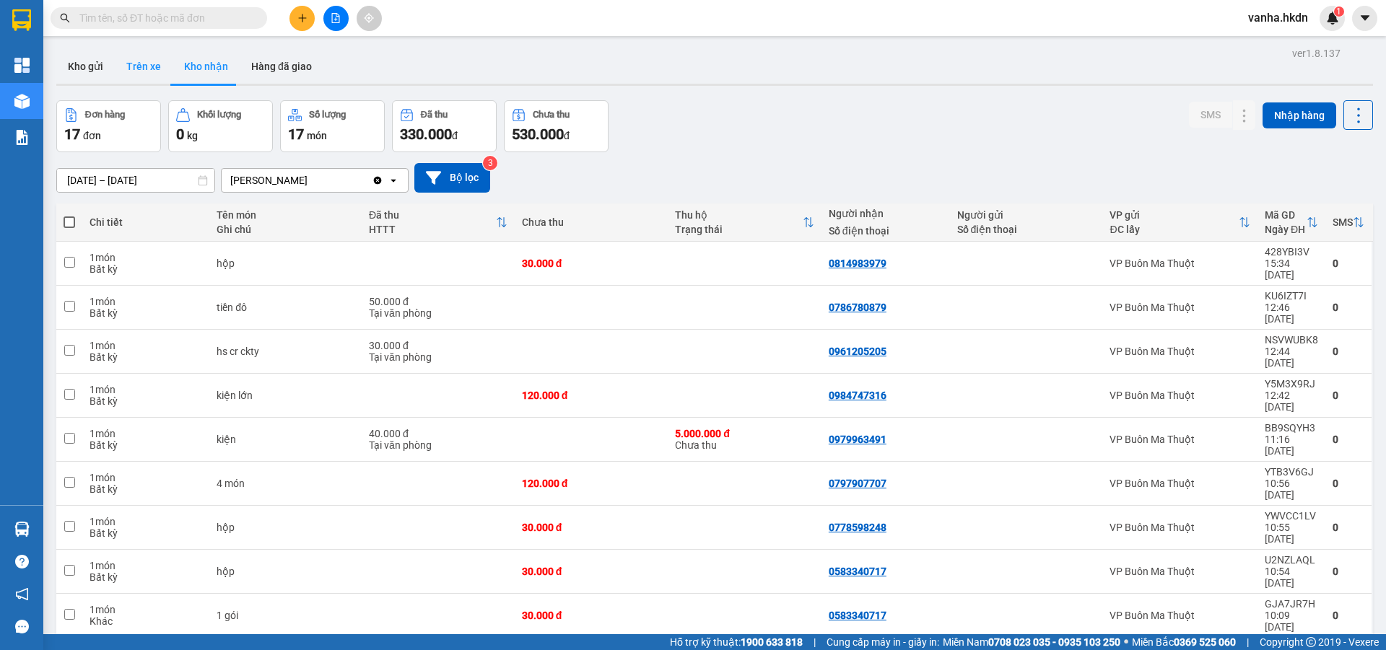
click at [151, 65] on button "Trên xe" at bounding box center [144, 66] width 58 height 35
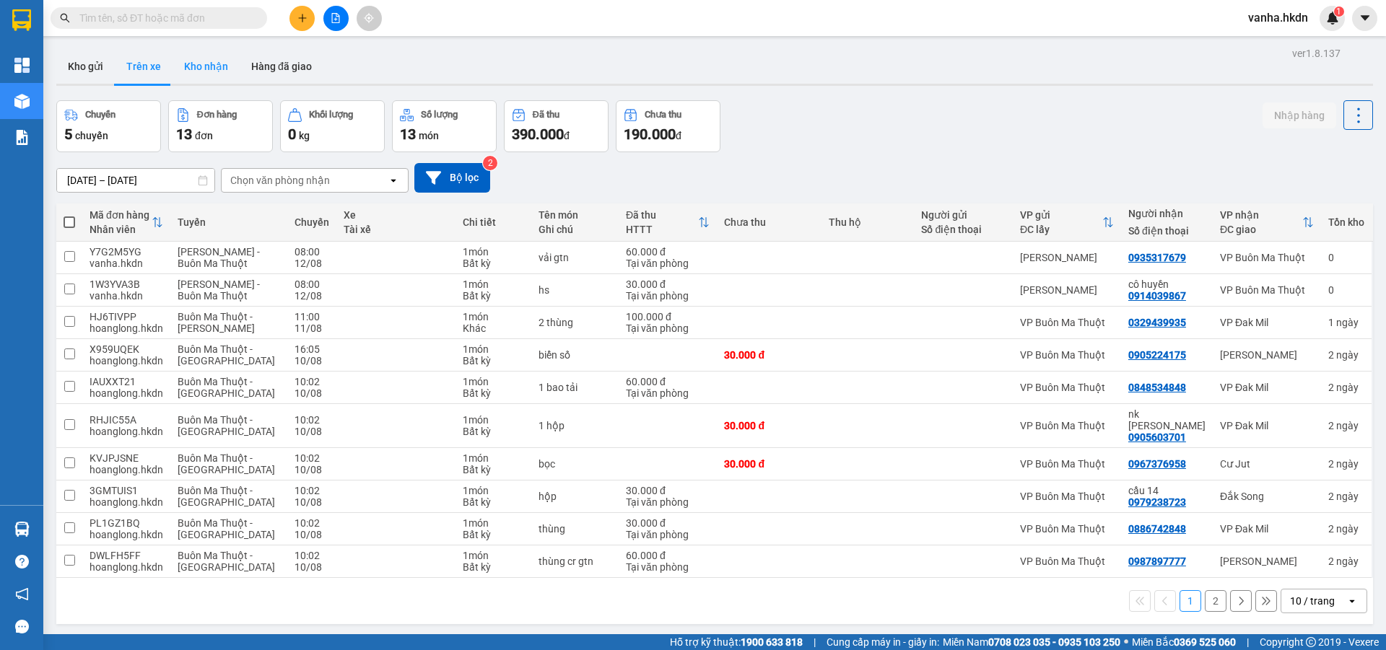
click at [214, 64] on button "Kho nhận" at bounding box center [206, 66] width 67 height 35
